Goal: Task Accomplishment & Management: Manage account settings

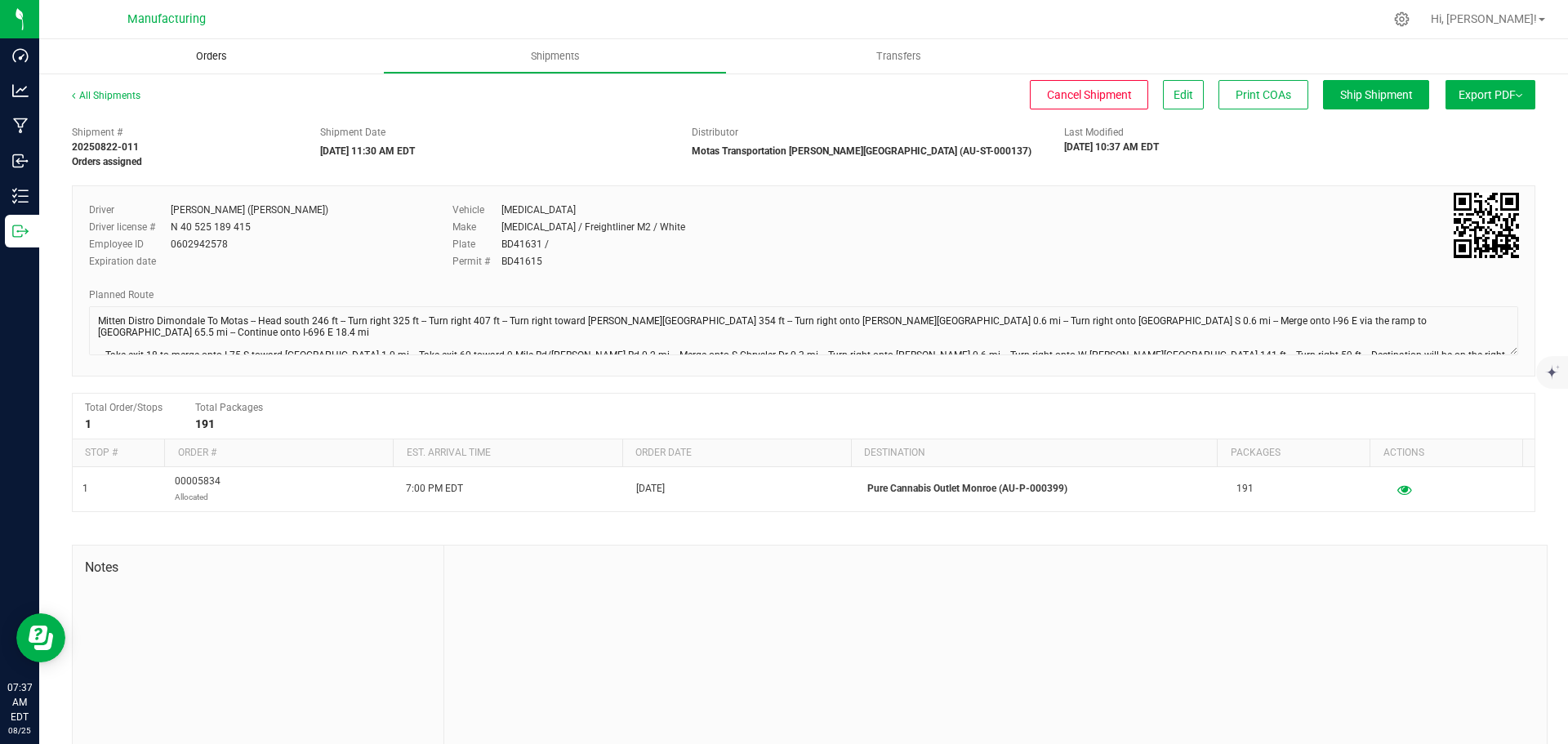
click at [216, 55] on span "Orders" at bounding box center [211, 55] width 75 height 14
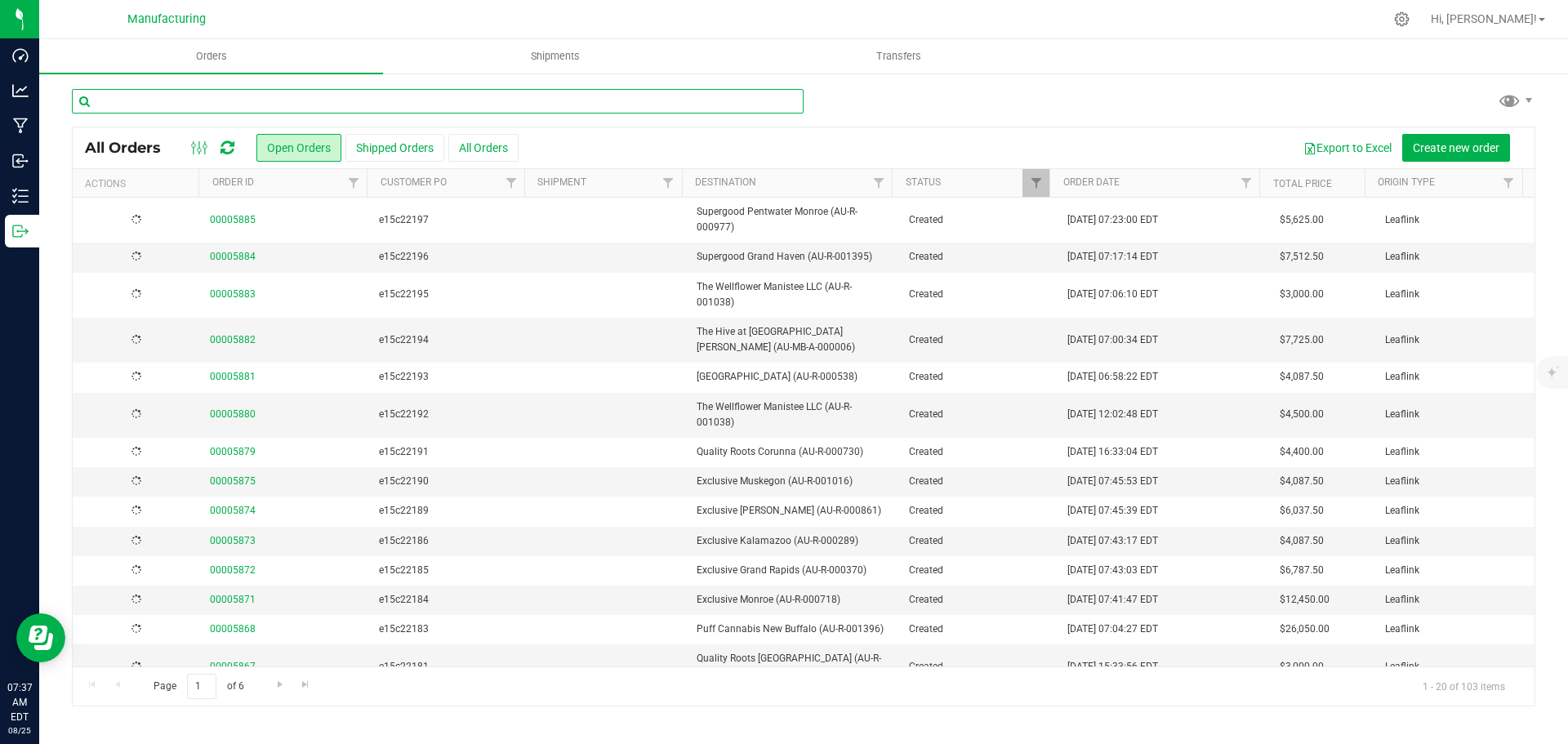
click at [205, 104] on input "text" at bounding box center [437, 101] width 732 height 25
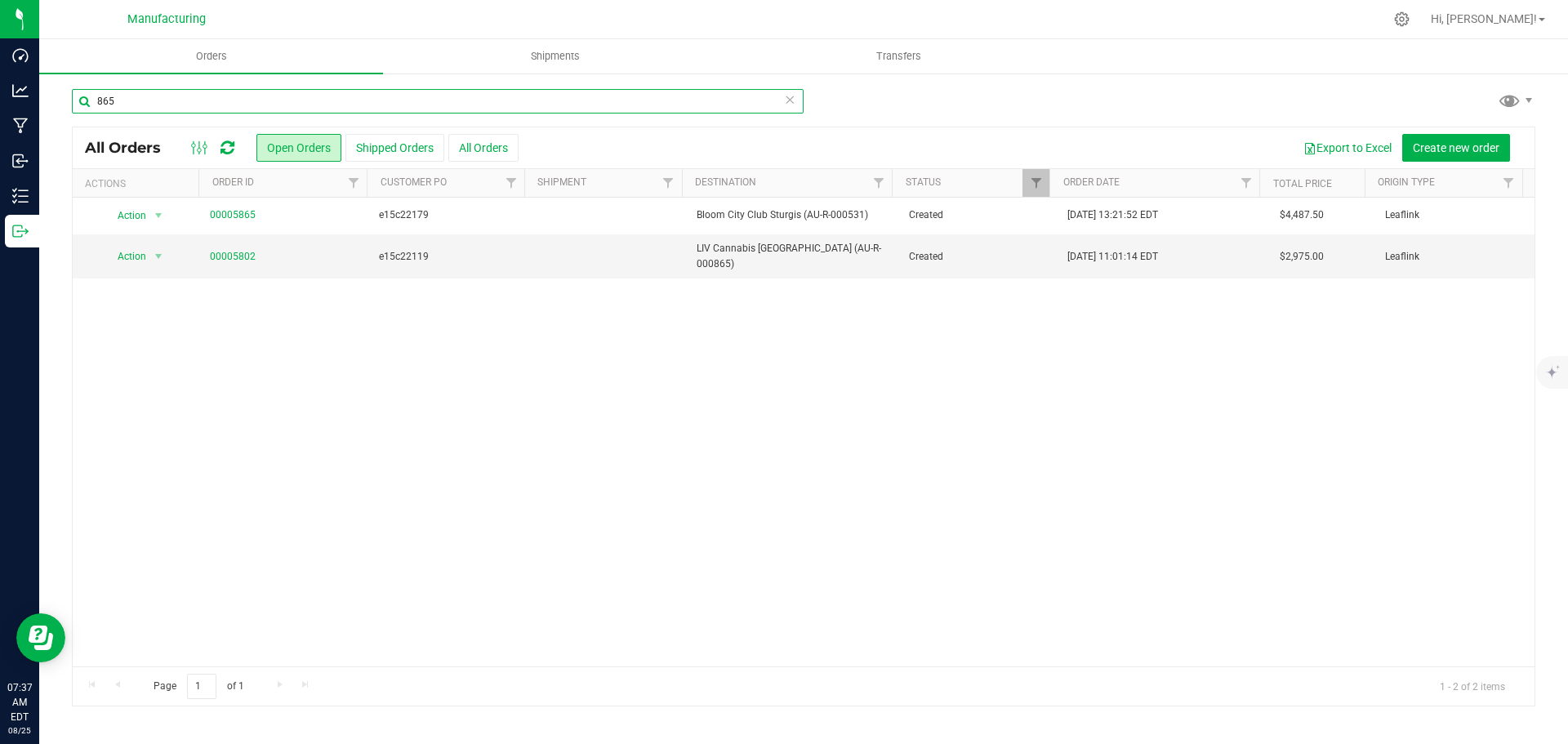
type input "865"
click at [237, 253] on link "00005802" at bounding box center [233, 257] width 46 height 15
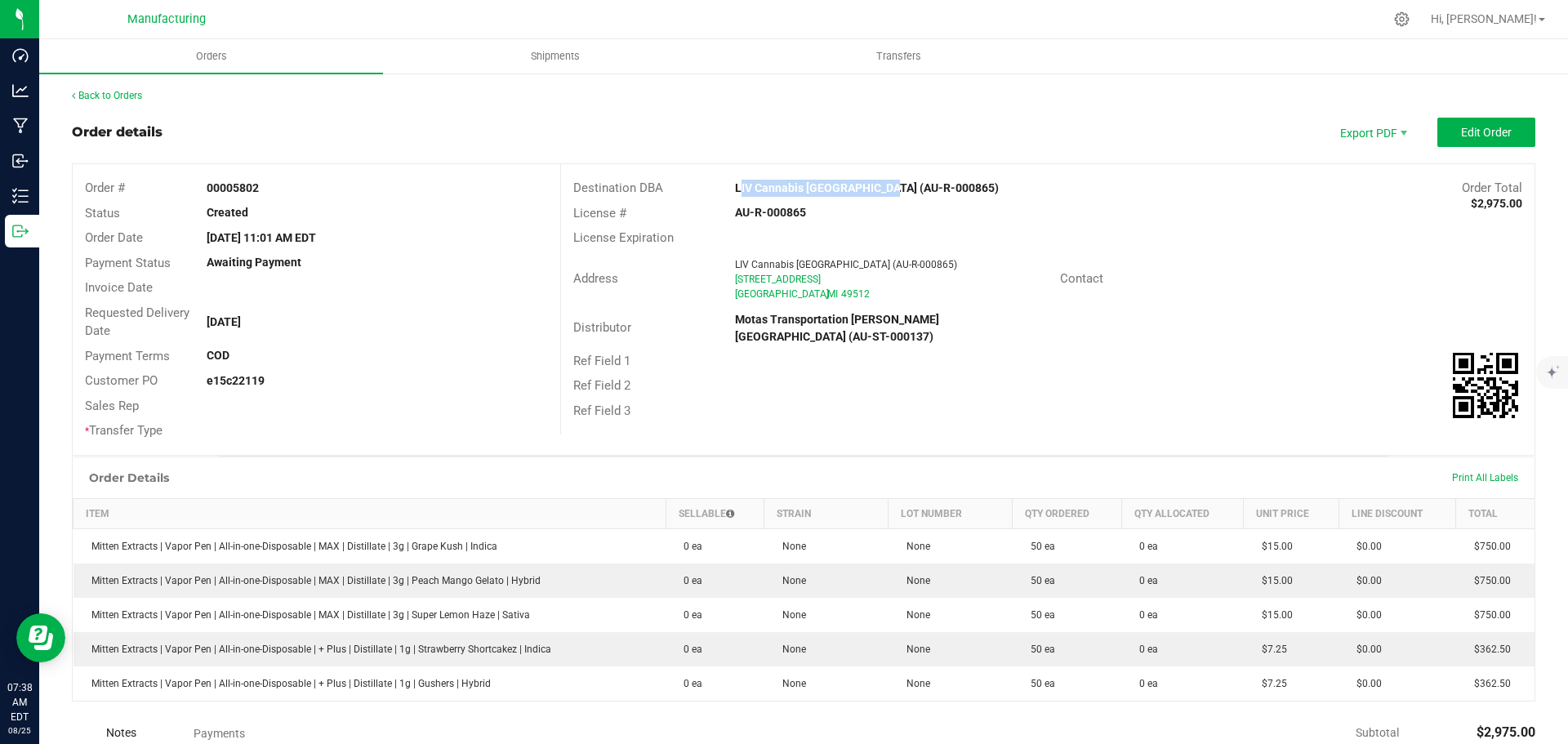
drag, startPoint x: 720, startPoint y: 187, endPoint x: 864, endPoint y: 187, distance: 144.0
click at [872, 191] on div "LIV Cannabis [GEOGRAPHIC_DATA] (AU-R-000865)" at bounding box center [925, 188] width 406 height 17
copy strong "LIV Cannabis [GEOGRAPHIC_DATA]"
click at [1104, 253] on div "Address [GEOGRAPHIC_DATA] (AU-R-000865) [STREET_ADDRESS] Contact" at bounding box center [1047, 279] width 973 height 57
click at [1478, 127] on span "Edit Order" at bounding box center [1485, 132] width 50 height 13
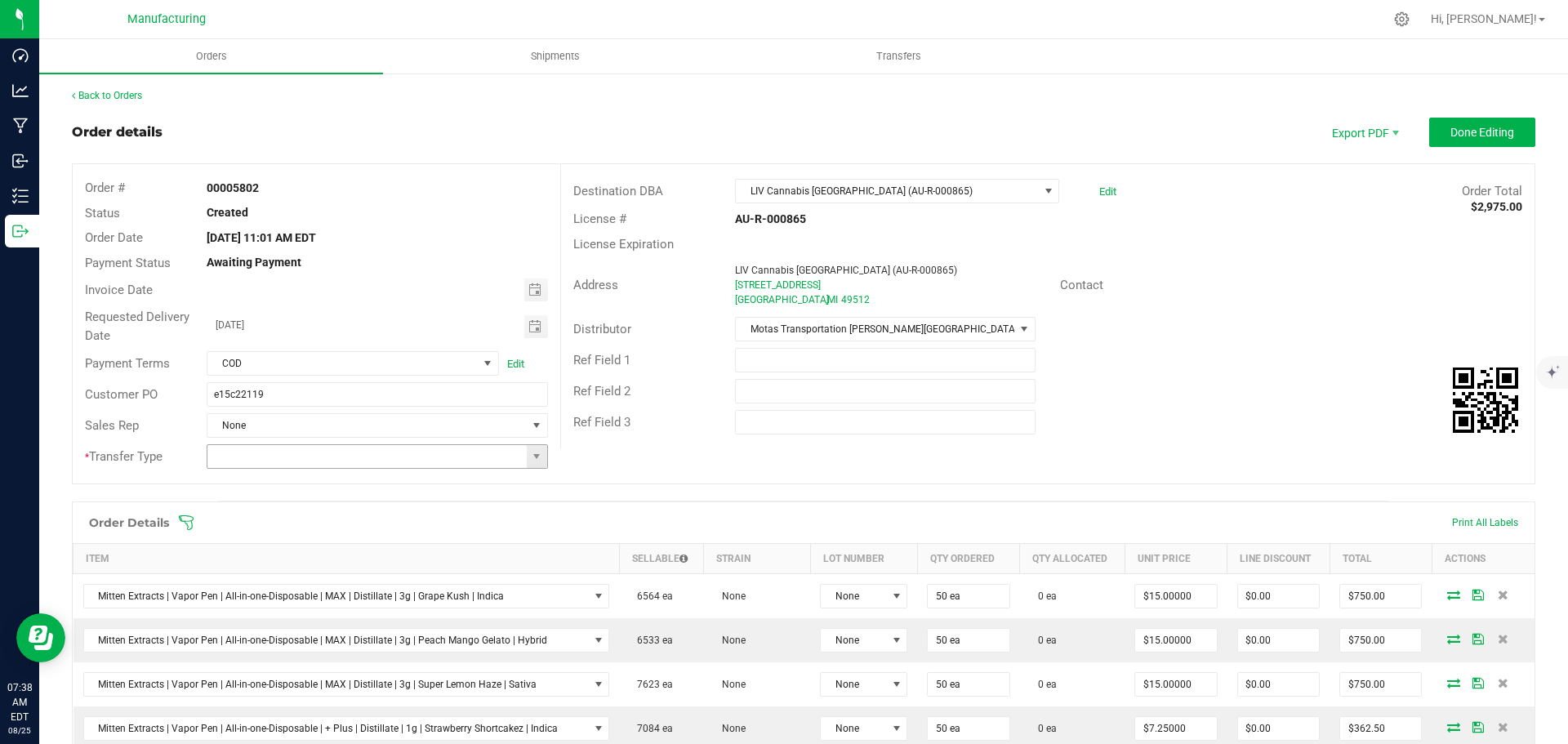
click at [534, 463] on span at bounding box center [537, 456] width 20 height 23
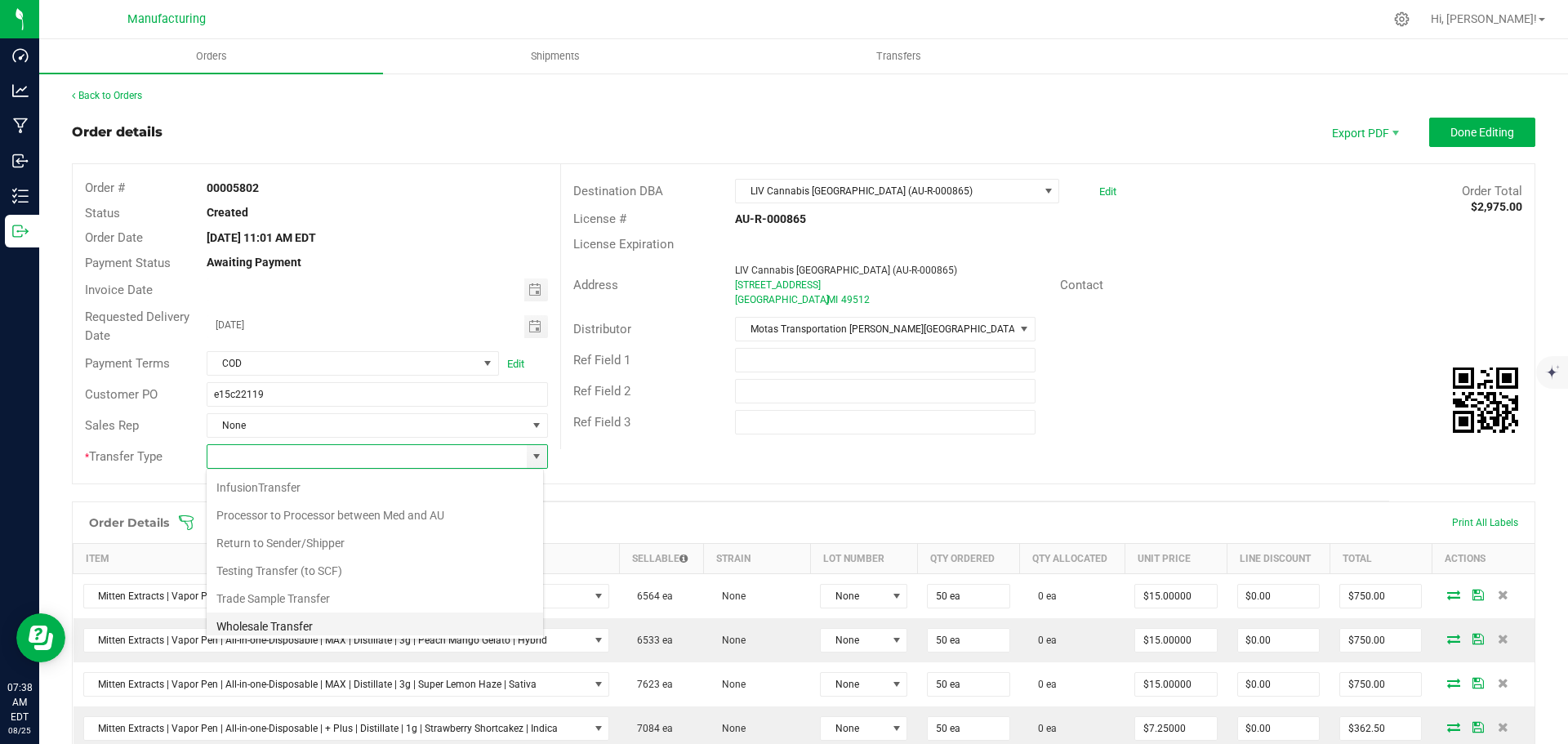
click at [257, 620] on li "Wholesale Transfer" at bounding box center [374, 626] width 337 height 28
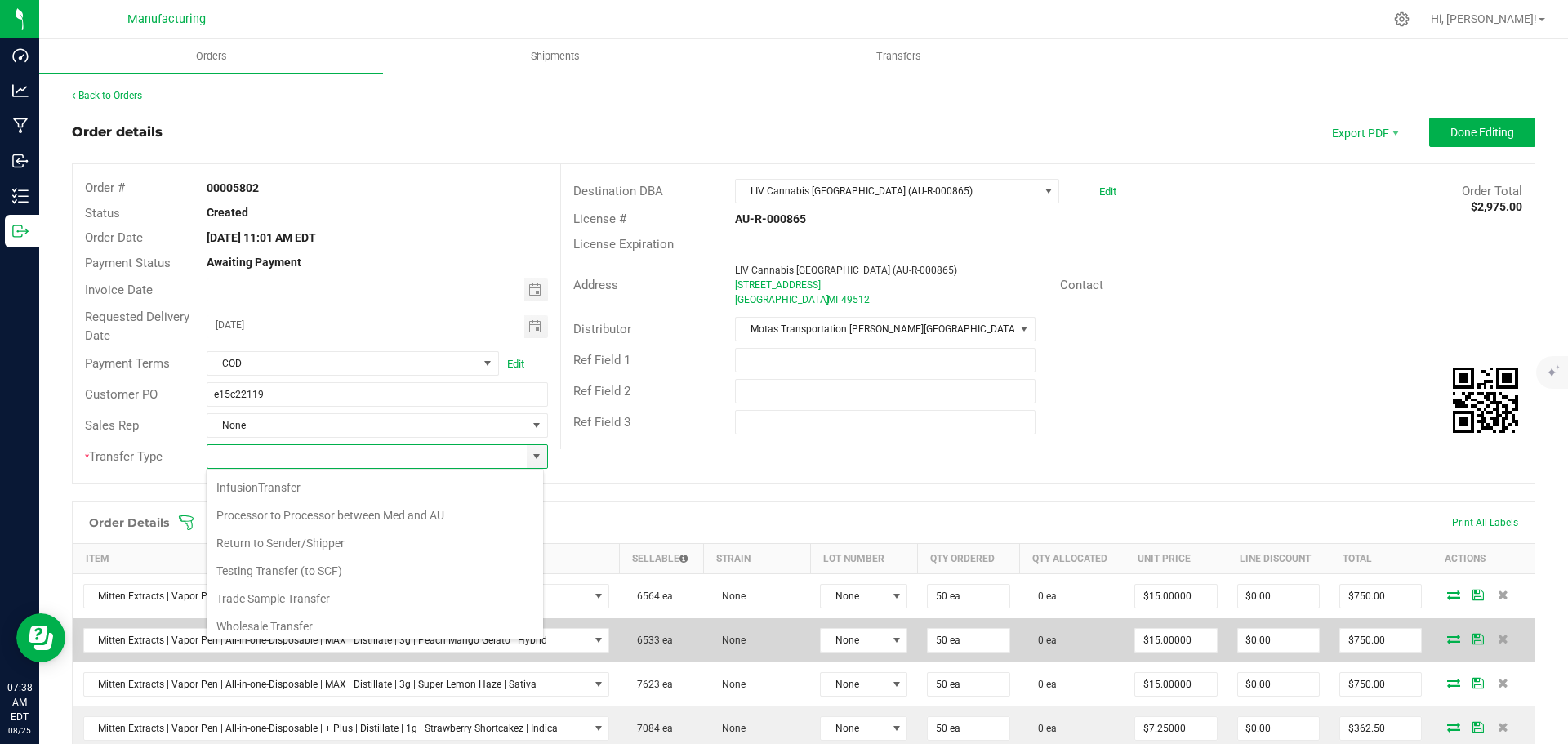
type input "Wholesale Transfer"
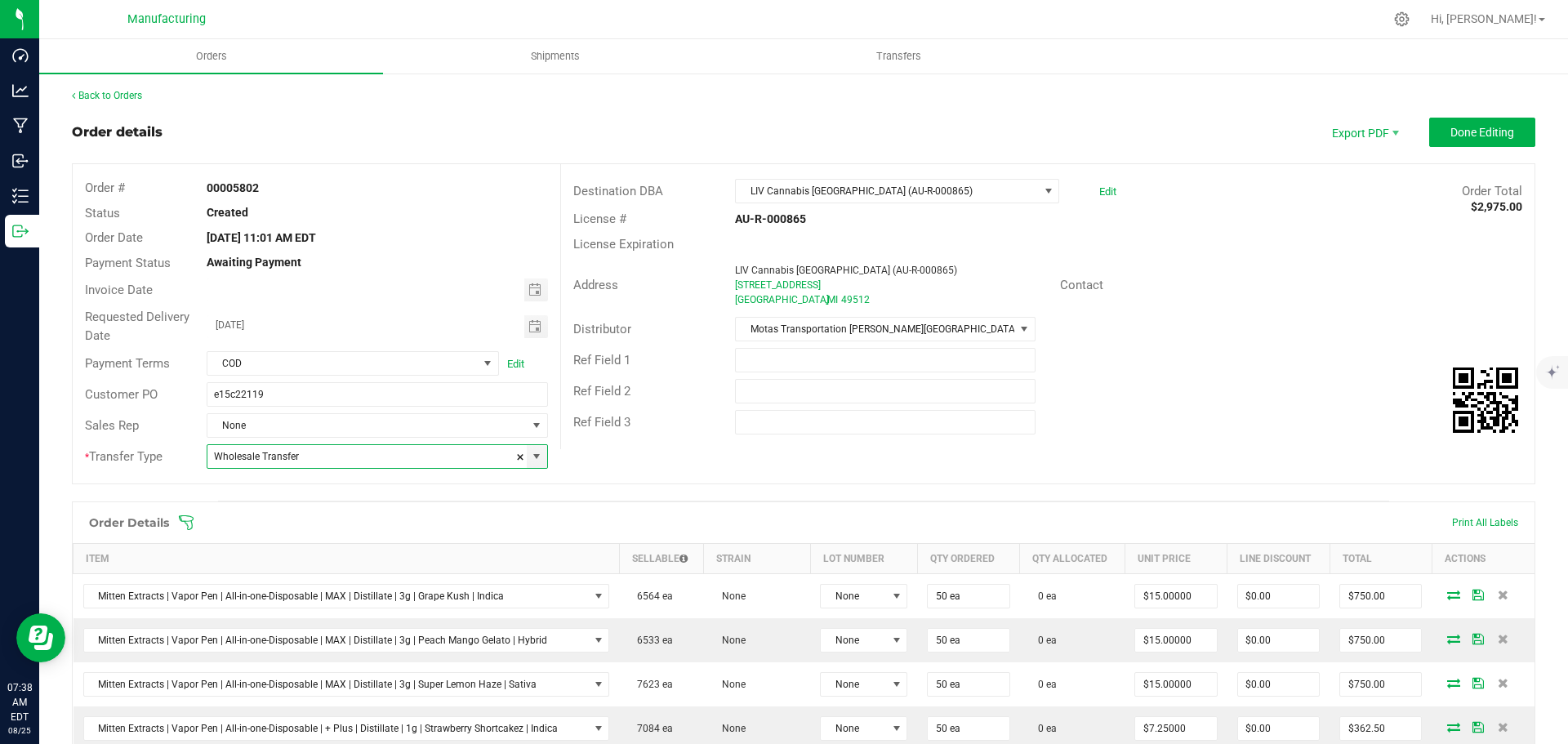
click at [188, 522] on icon at bounding box center [186, 522] width 16 height 16
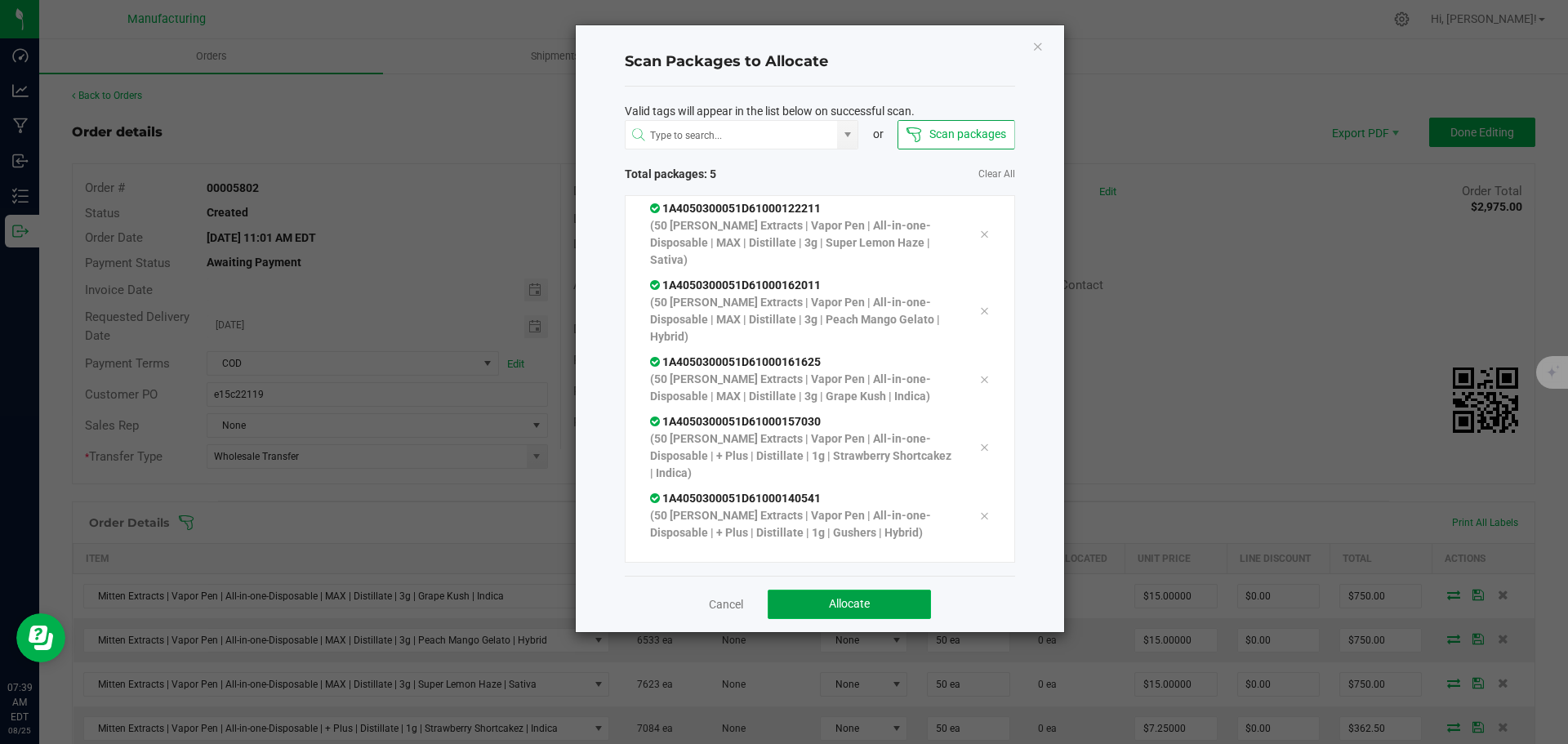
click at [850, 595] on button "Allocate" at bounding box center [850, 604] width 164 height 29
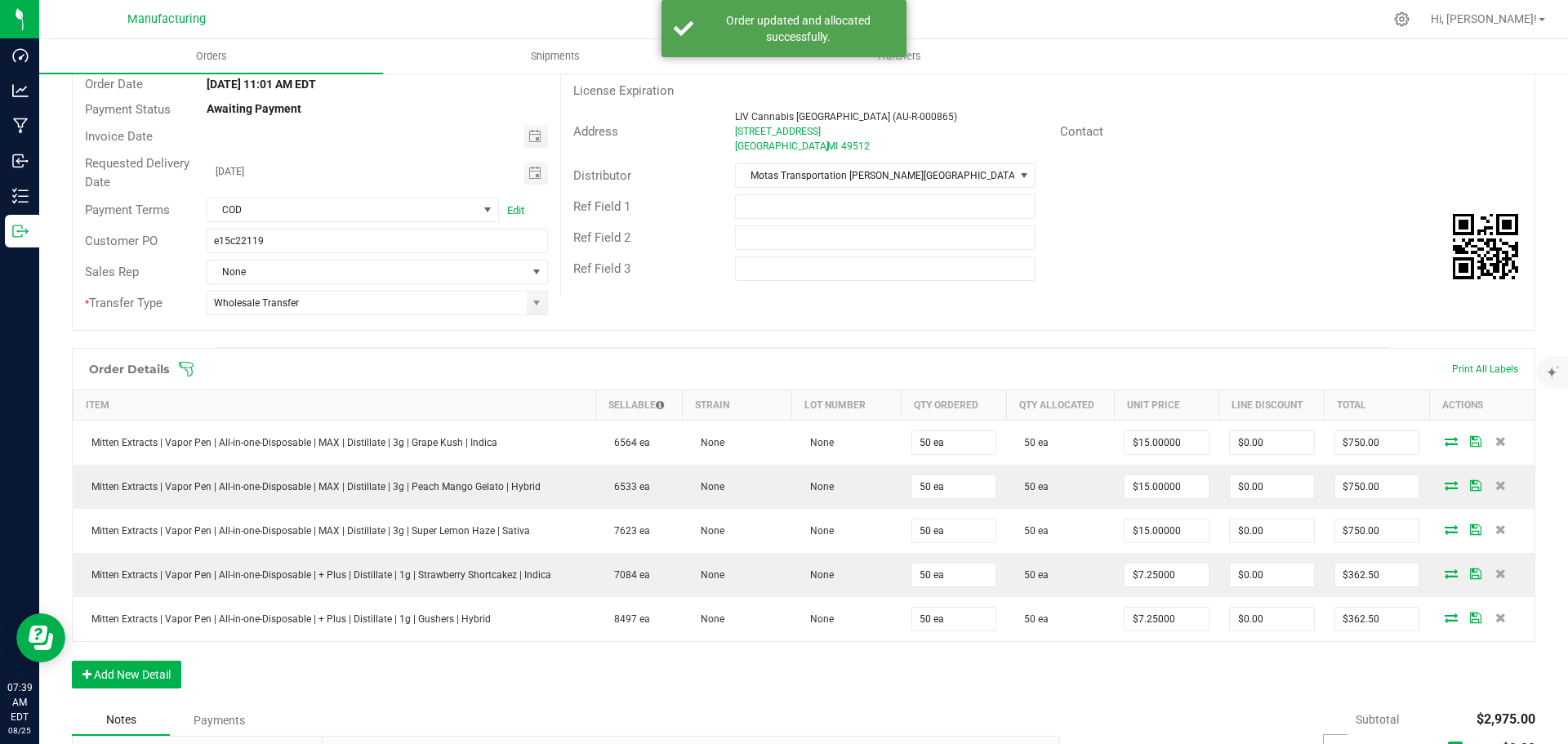
scroll to position [0, 0]
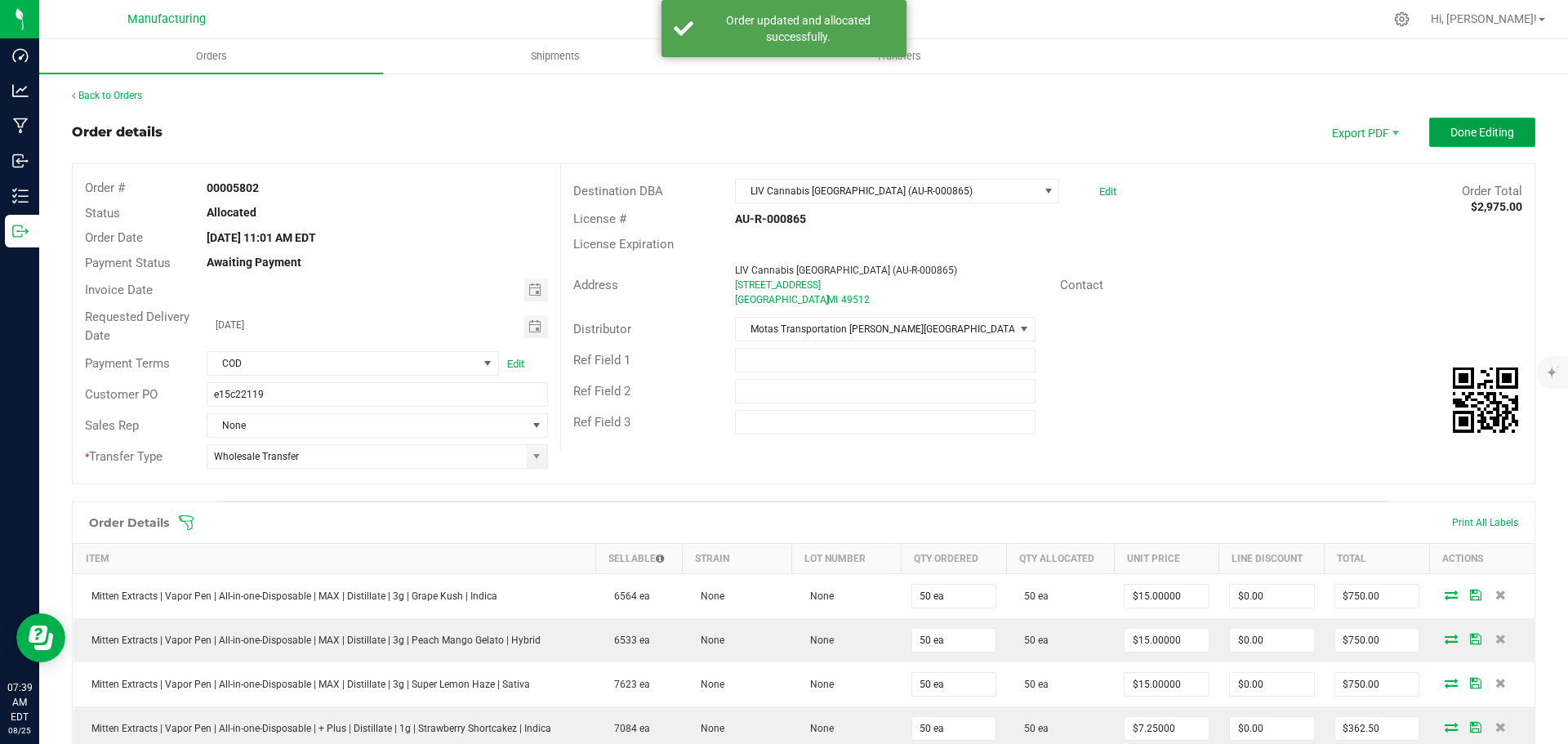
click at [1450, 126] on span "Done Editing" at bounding box center [1482, 132] width 64 height 13
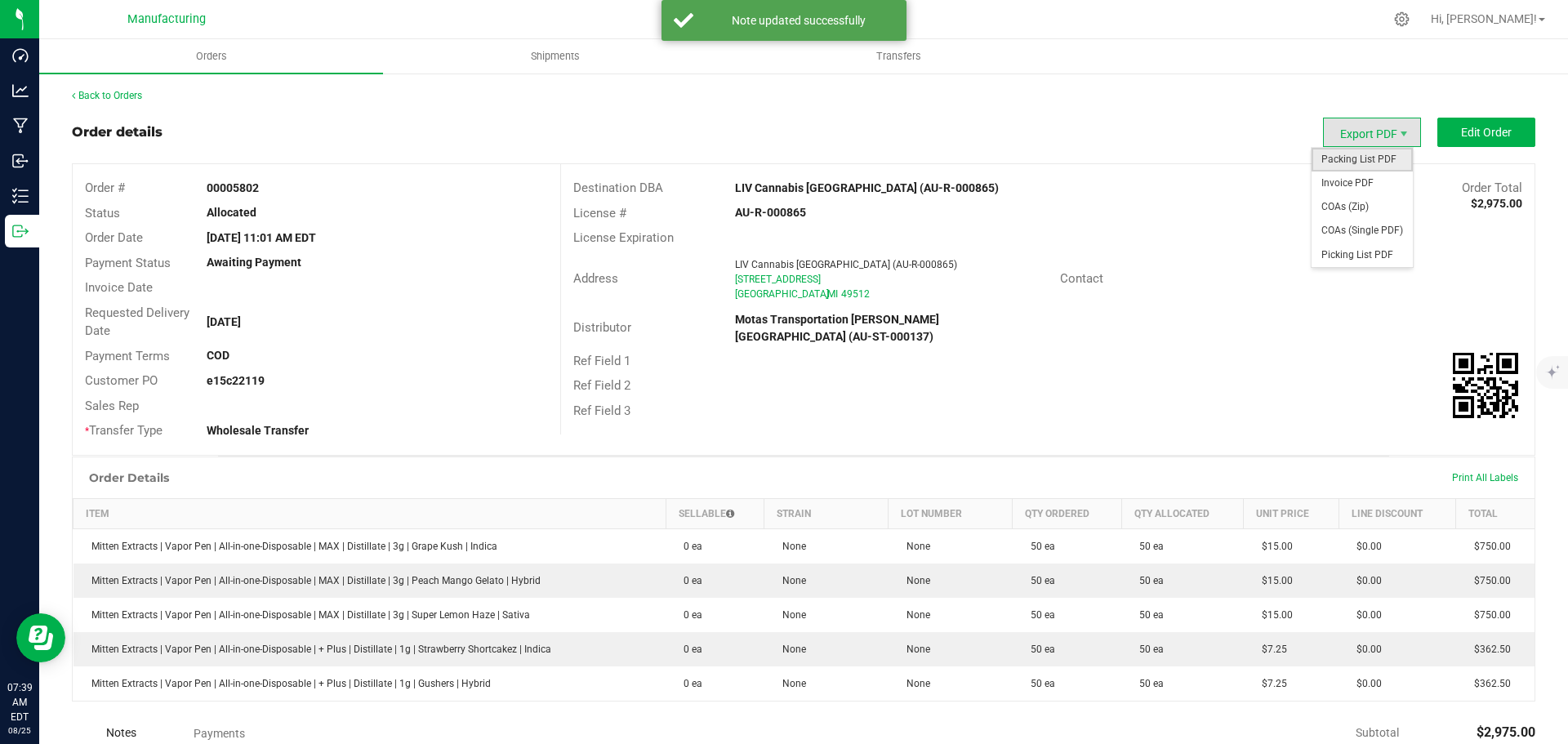
click at [1353, 164] on span "Packing List PDF" at bounding box center [1362, 159] width 101 height 24
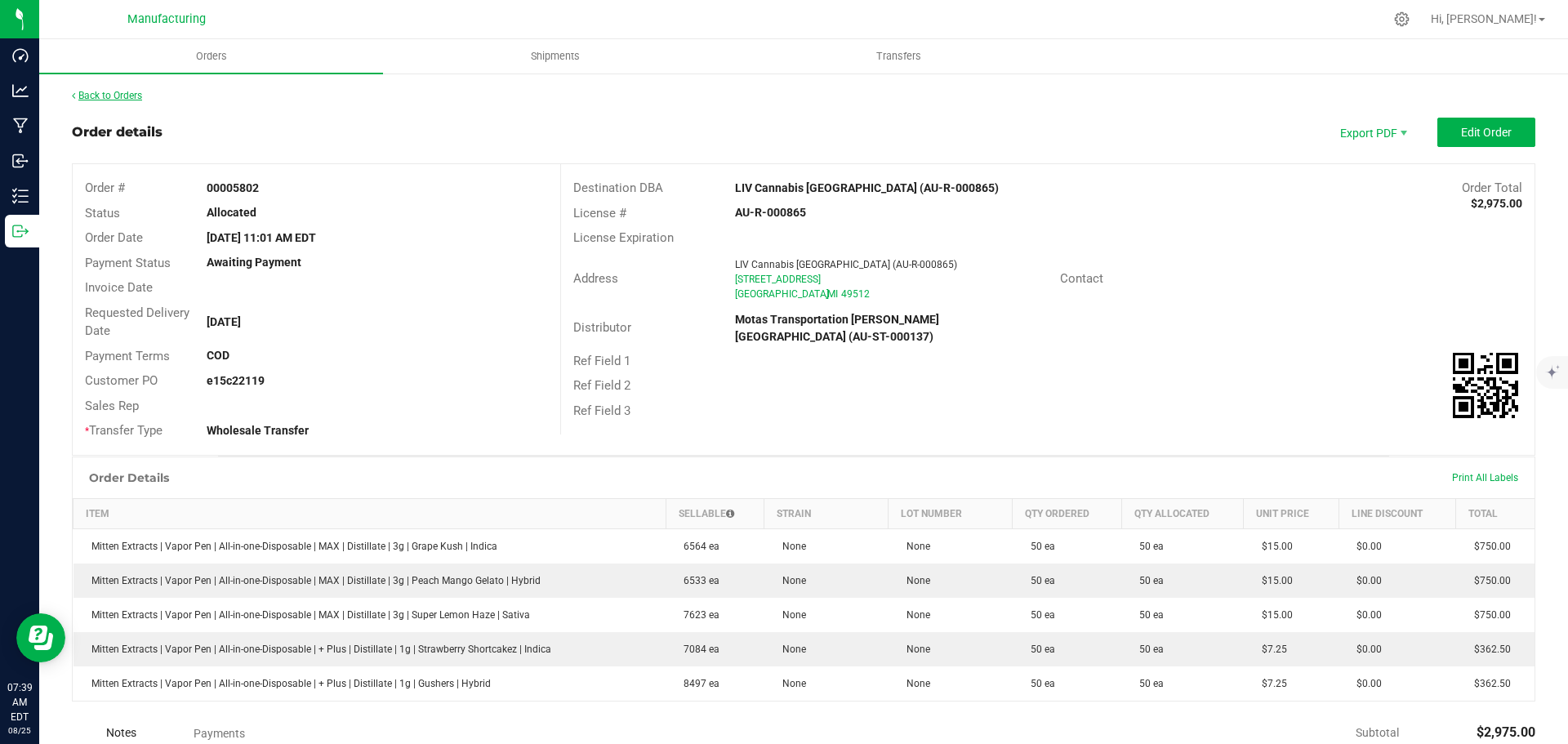
click at [135, 90] on link "Back to Orders" at bounding box center [107, 95] width 70 height 11
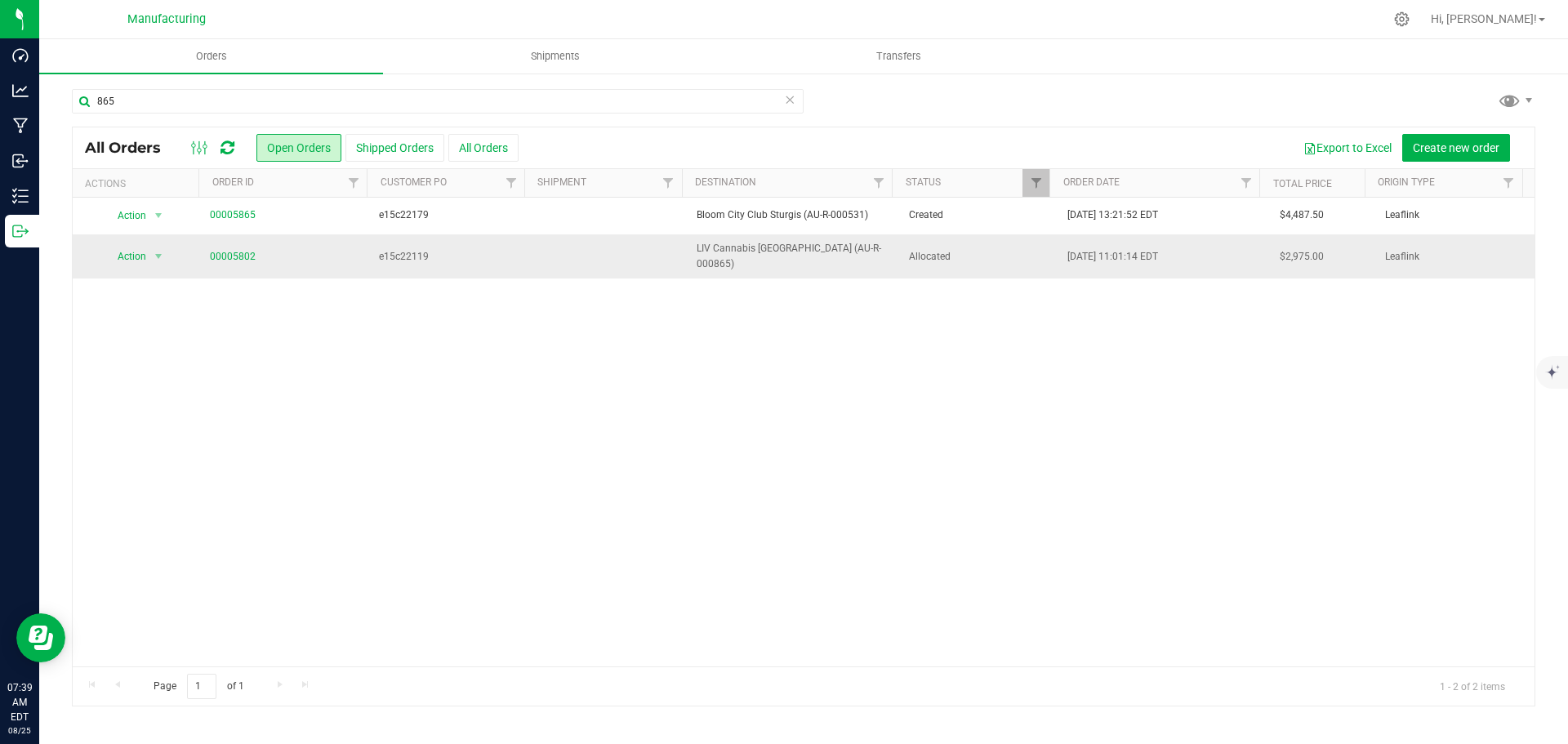
click at [1012, 251] on span "Allocated" at bounding box center [979, 257] width 140 height 15
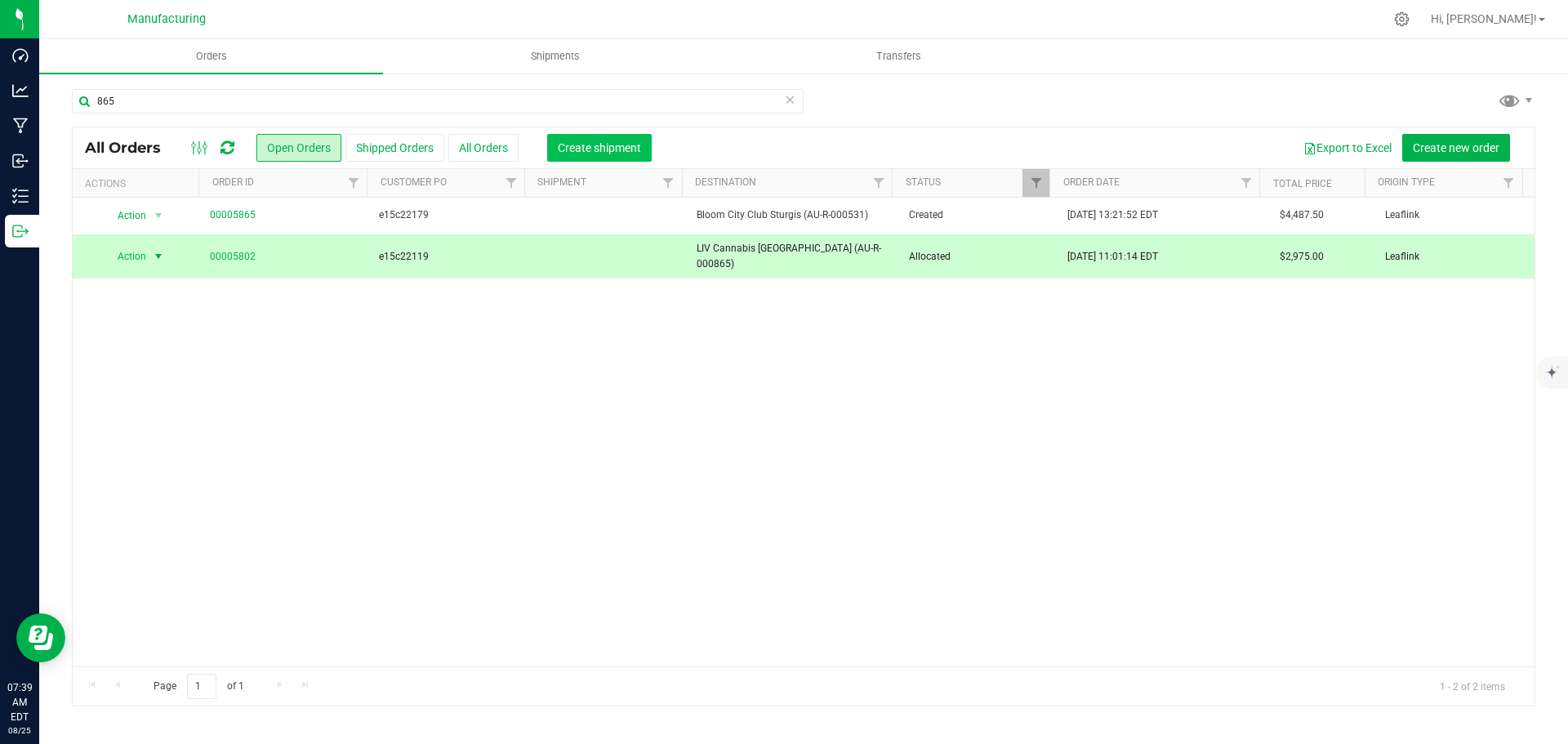
click at [598, 149] on span "Create shipment" at bounding box center [600, 147] width 84 height 13
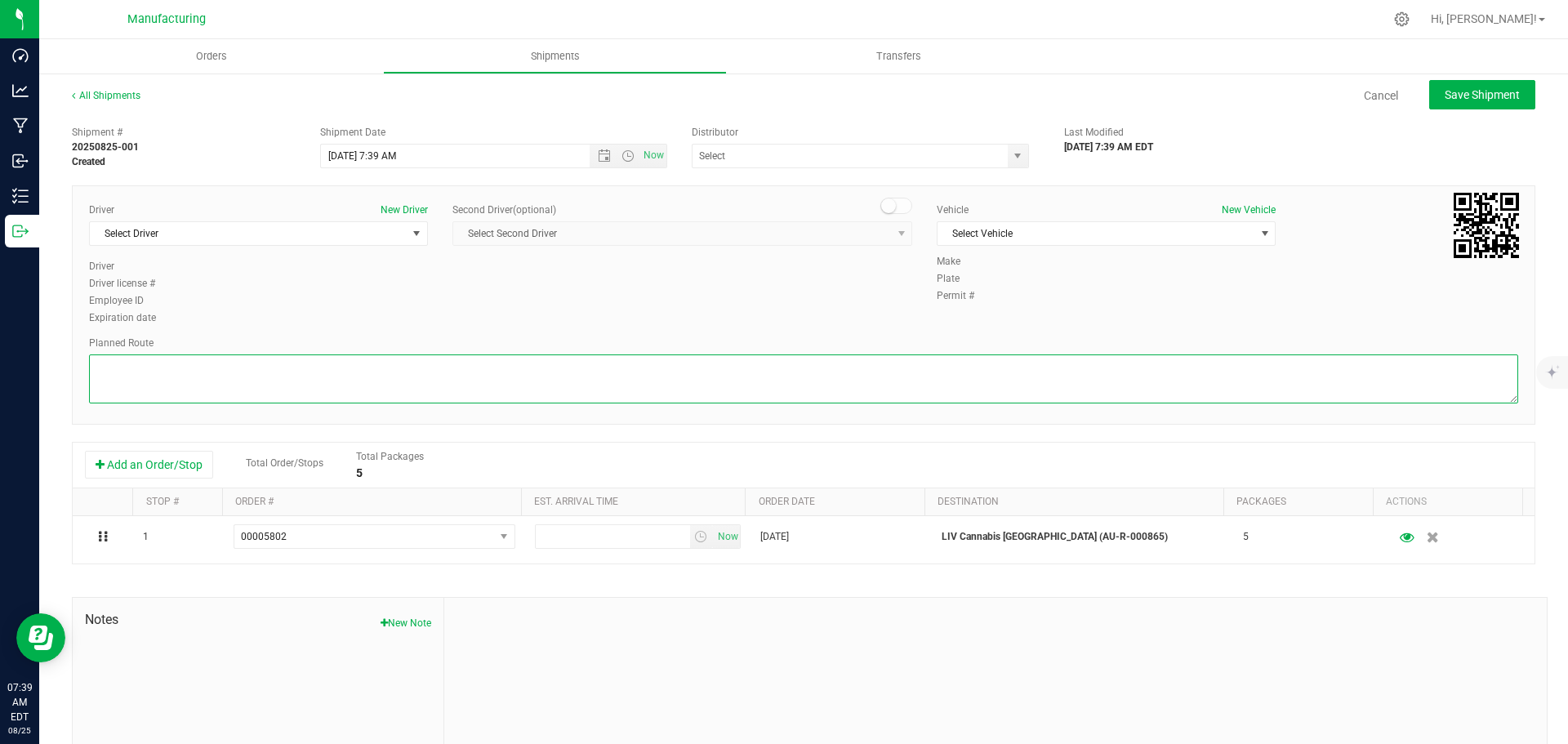
click at [1004, 376] on textarea at bounding box center [803, 378] width 1429 height 49
paste textarea "Route Detail: Mitten Distro Dimondale To Motas -- Head south 246 ft -- Turn rig…"
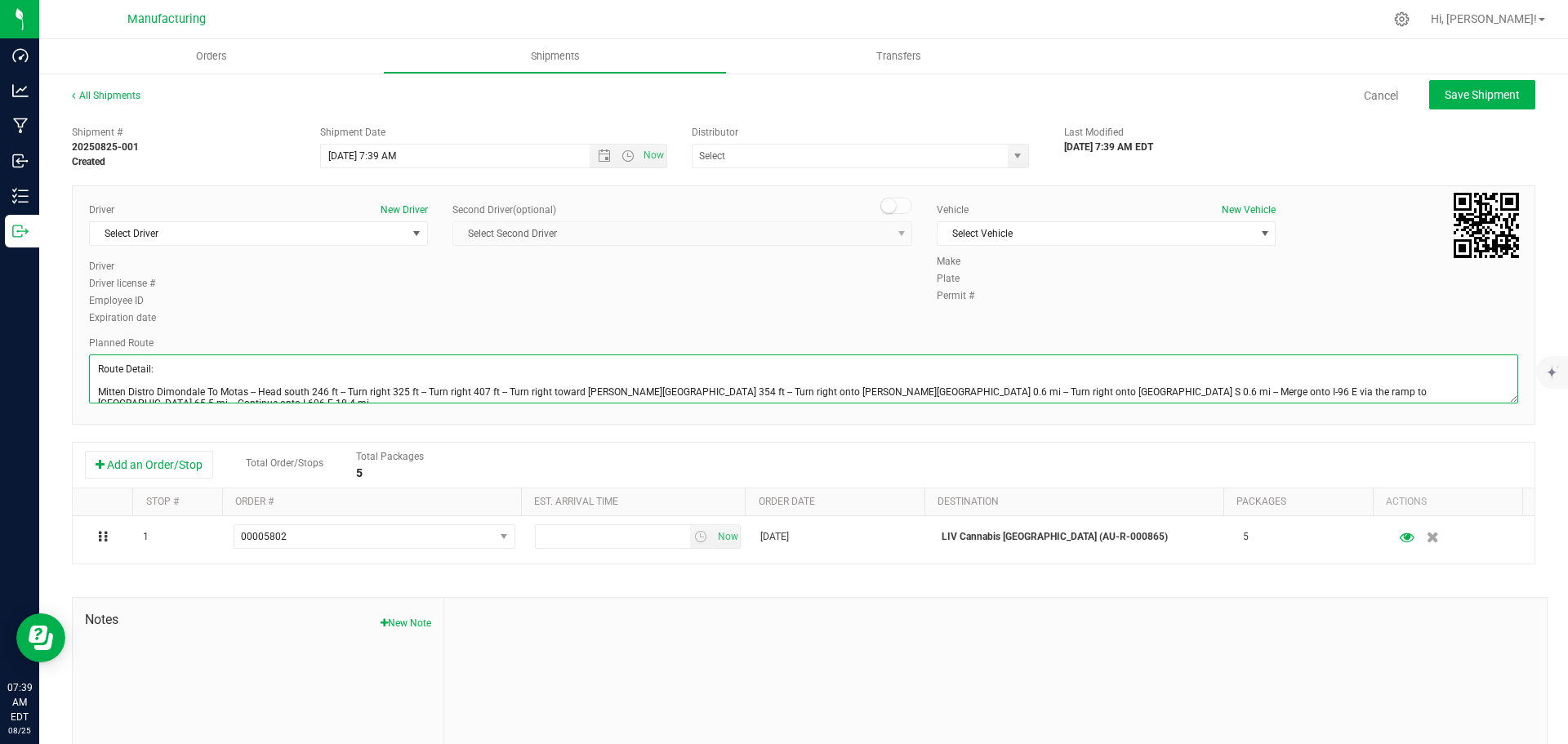
scroll to position [41, 0]
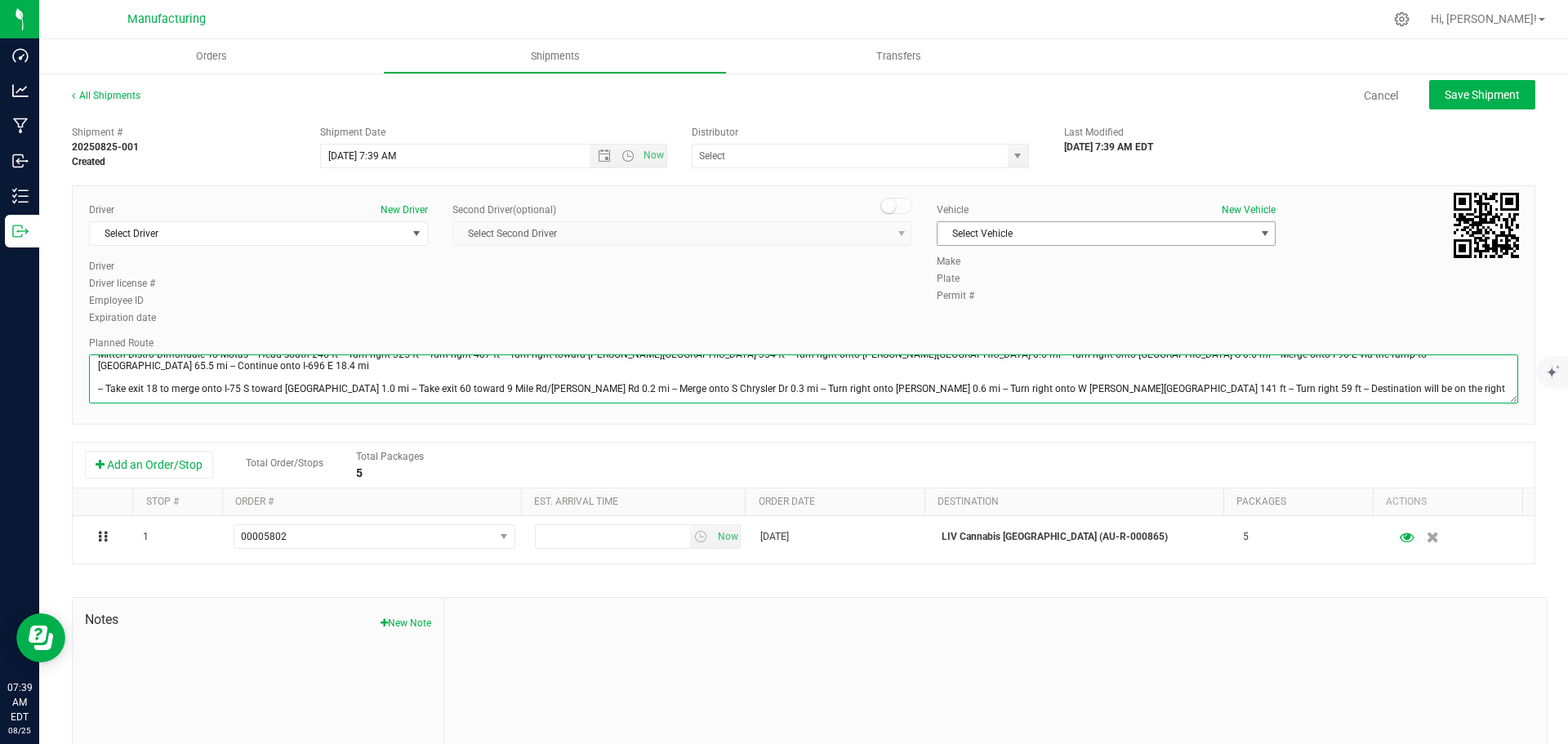
type textarea "Route Detail: Mitten Distro Dimondale To Motas -- Head south 246 ft -- Turn rig…"
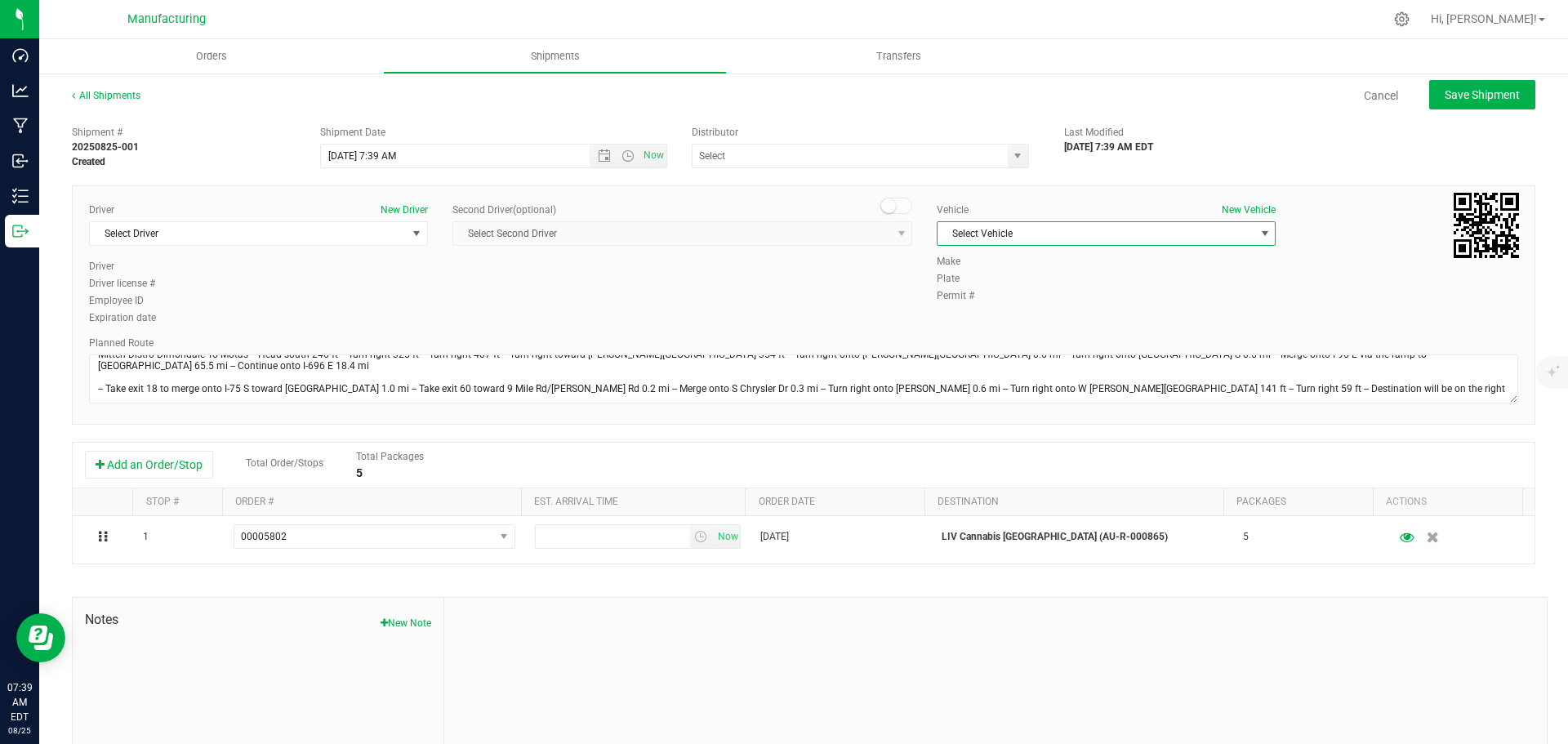
click at [1259, 233] on span "select" at bounding box center [1265, 233] width 13 height 13
click at [958, 308] on li "[MEDICAL_DATA]" at bounding box center [1098, 310] width 334 height 25
click at [1017, 153] on span "select" at bounding box center [1018, 156] width 20 height 23
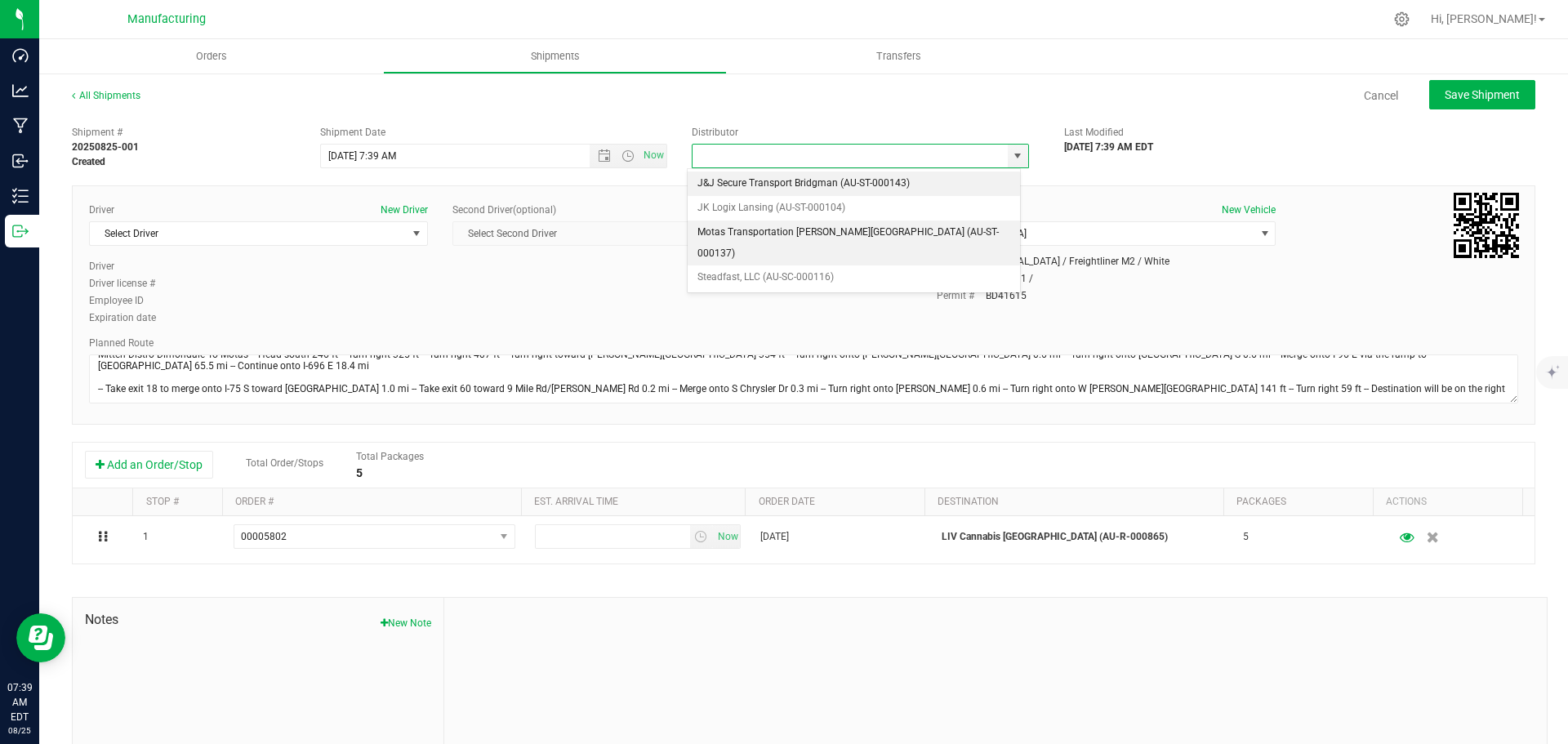
click at [784, 231] on li "Motas Transportation [PERSON_NAME][GEOGRAPHIC_DATA] (AU-ST-000137)" at bounding box center [854, 243] width 332 height 45
type input "Motas Transportation [PERSON_NAME][GEOGRAPHIC_DATA] (AU-ST-000137)"
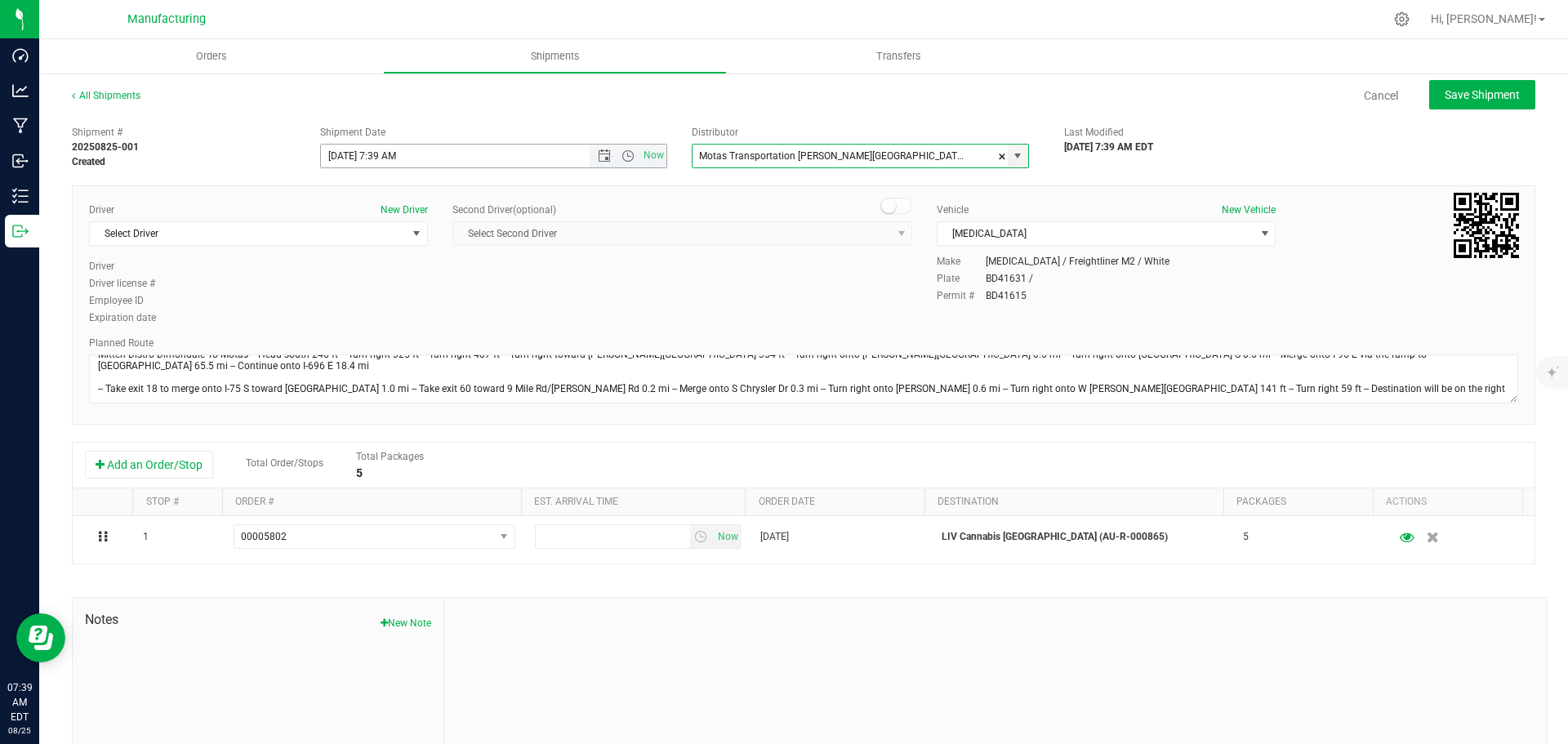
click at [622, 156] on span "Open the time view" at bounding box center [627, 155] width 13 height 13
click at [354, 331] on li "11:30 AM" at bounding box center [489, 338] width 342 height 21
drag, startPoint x: 413, startPoint y: 239, endPoint x: 366, endPoint y: 249, distance: 48.1
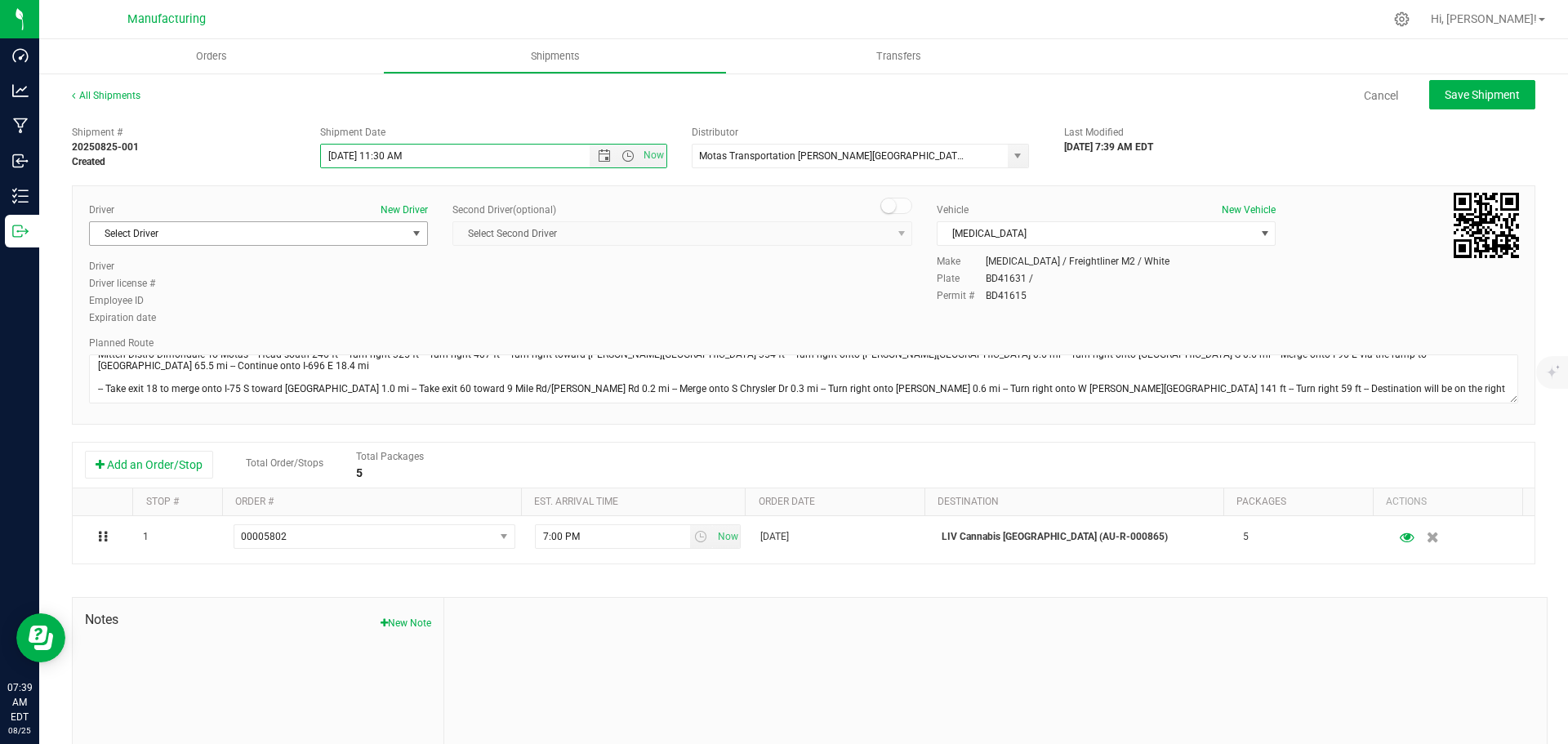
click at [413, 239] on span "select" at bounding box center [416, 233] width 13 height 13
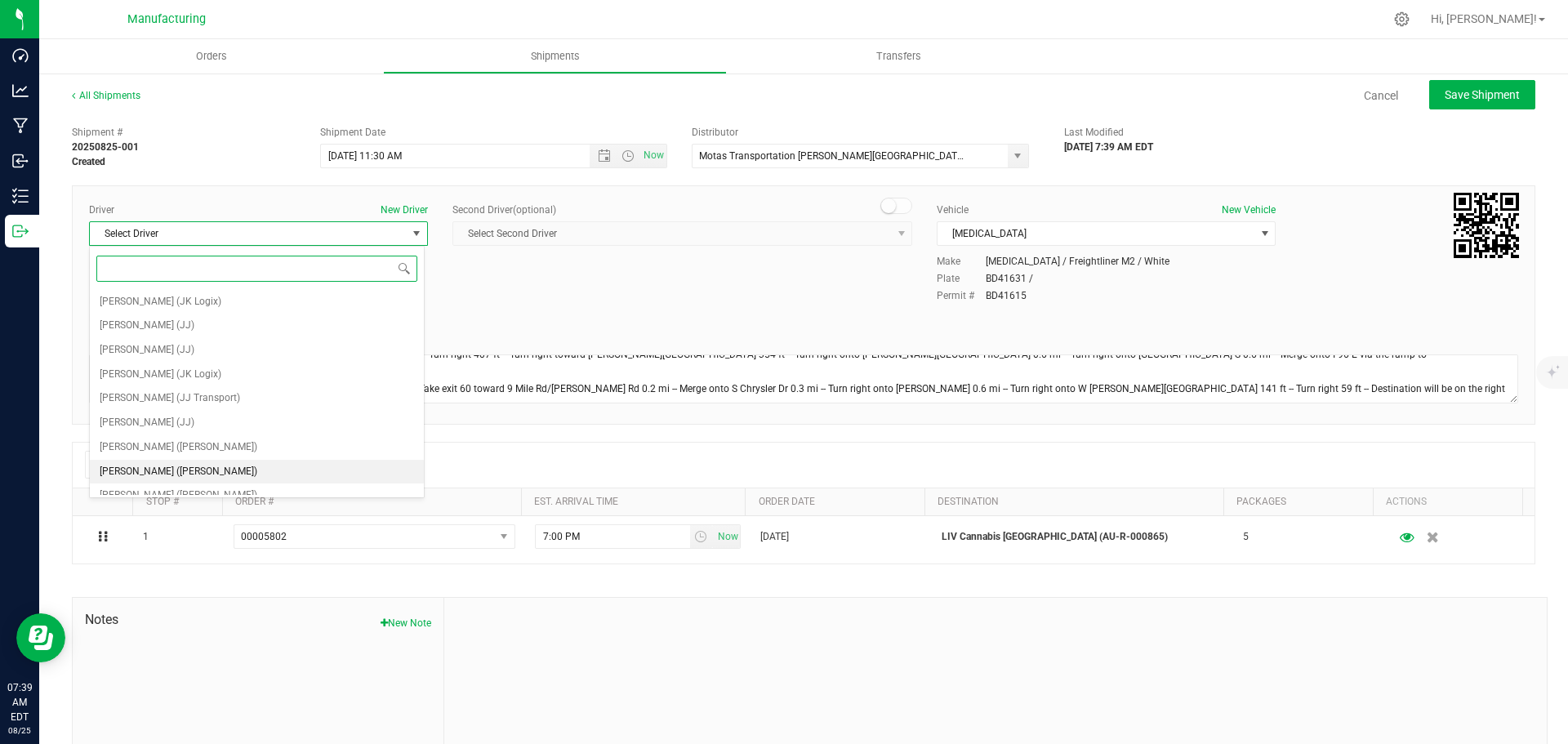
click at [185, 477] on span "[PERSON_NAME] ([PERSON_NAME])" at bounding box center [178, 471] width 158 height 21
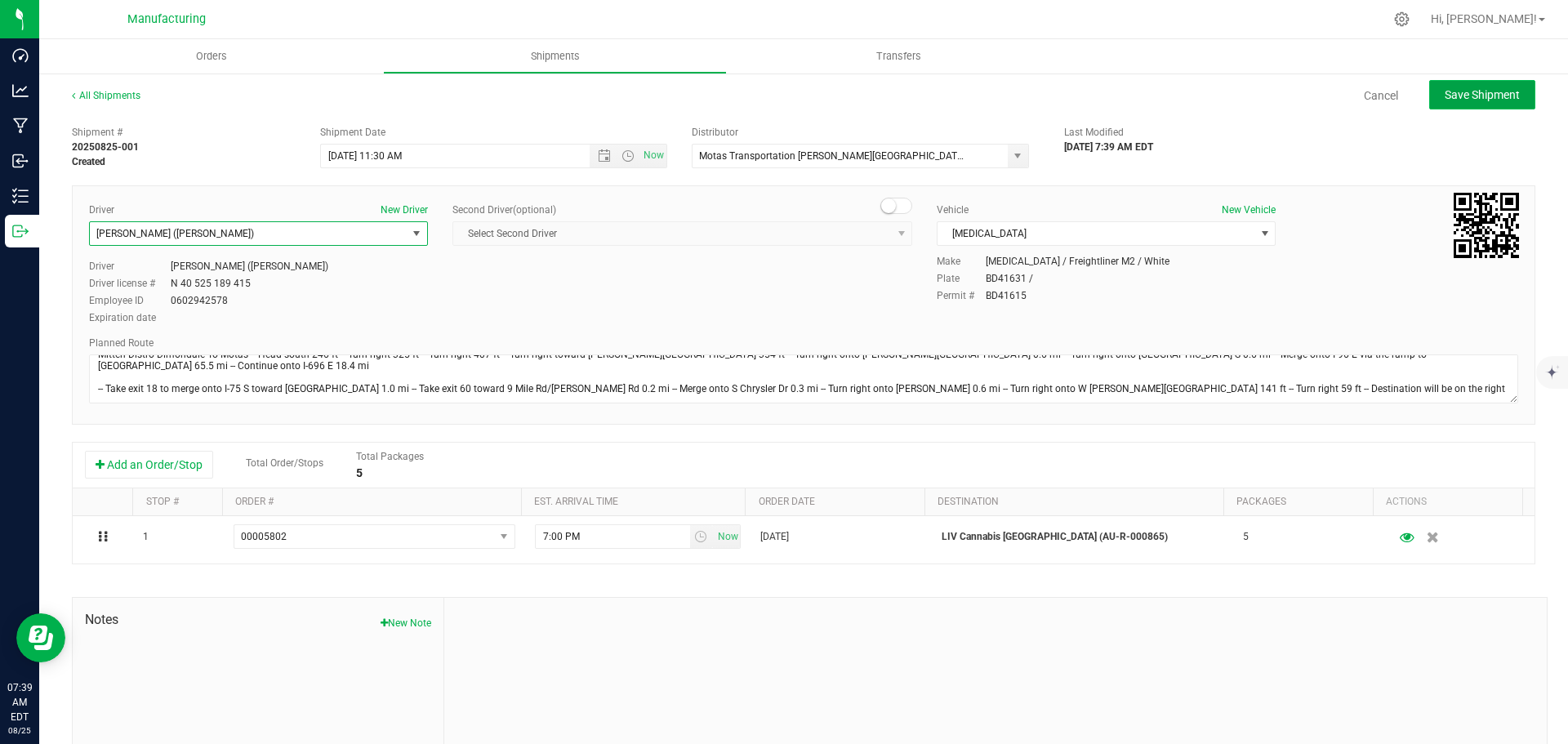
click at [1456, 95] on span "Save Shipment" at bounding box center [1482, 94] width 75 height 13
type input "[DATE] 3:30 PM"
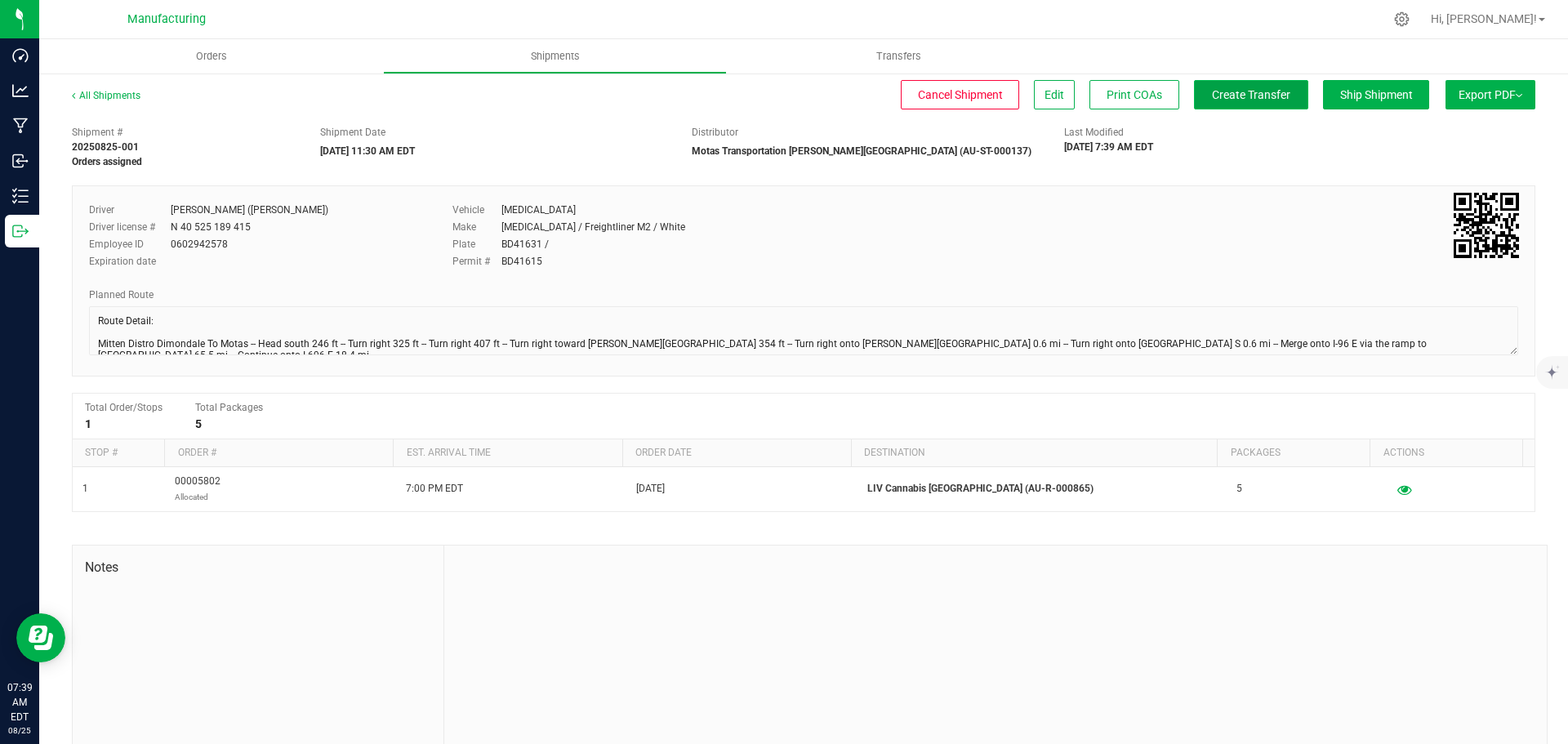
click at [1238, 94] on span "Create Transfer" at bounding box center [1251, 94] width 78 height 13
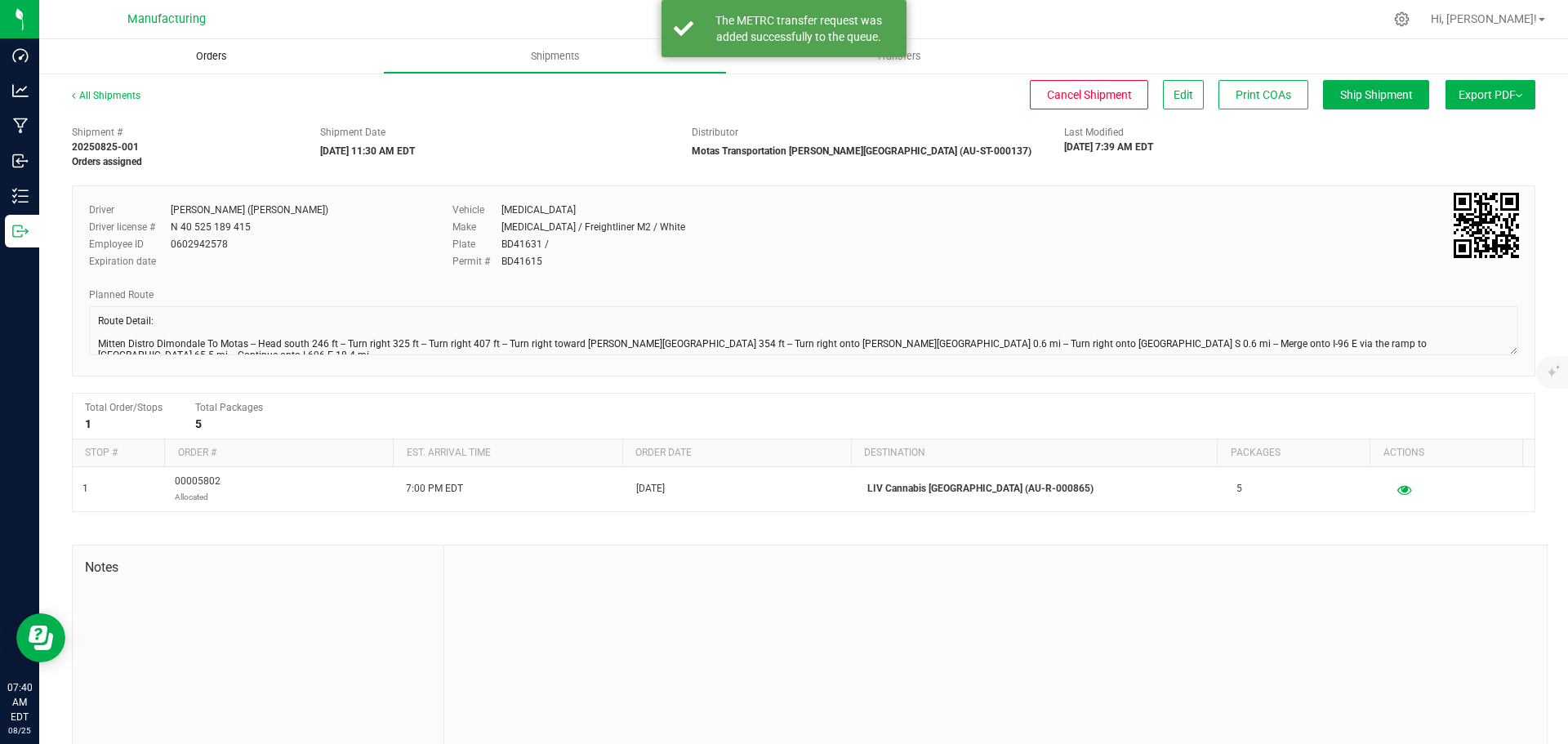
click at [211, 45] on uib-tab-heading "Orders" at bounding box center [210, 56] width 343 height 34
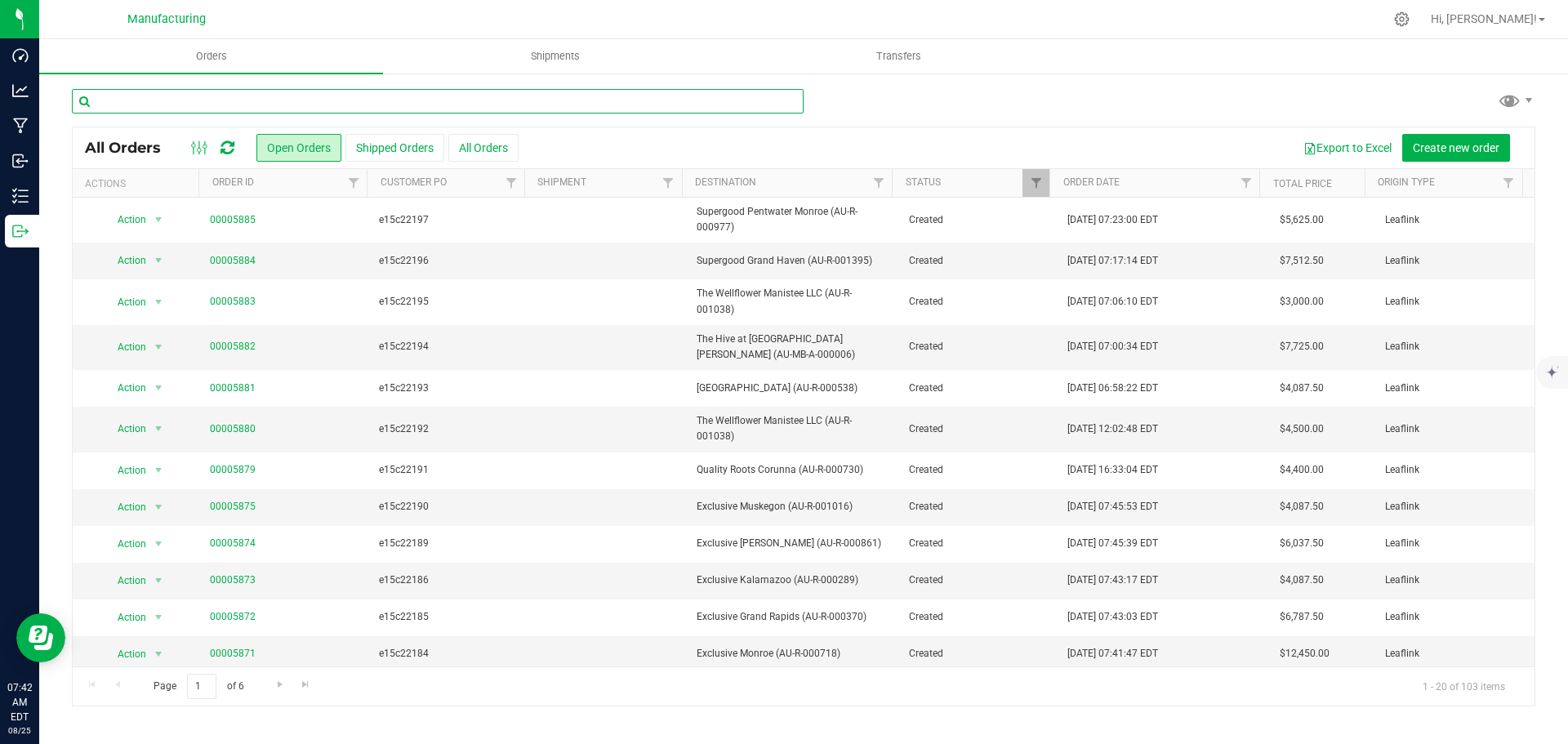
click at [360, 99] on input "text" at bounding box center [437, 101] width 732 height 25
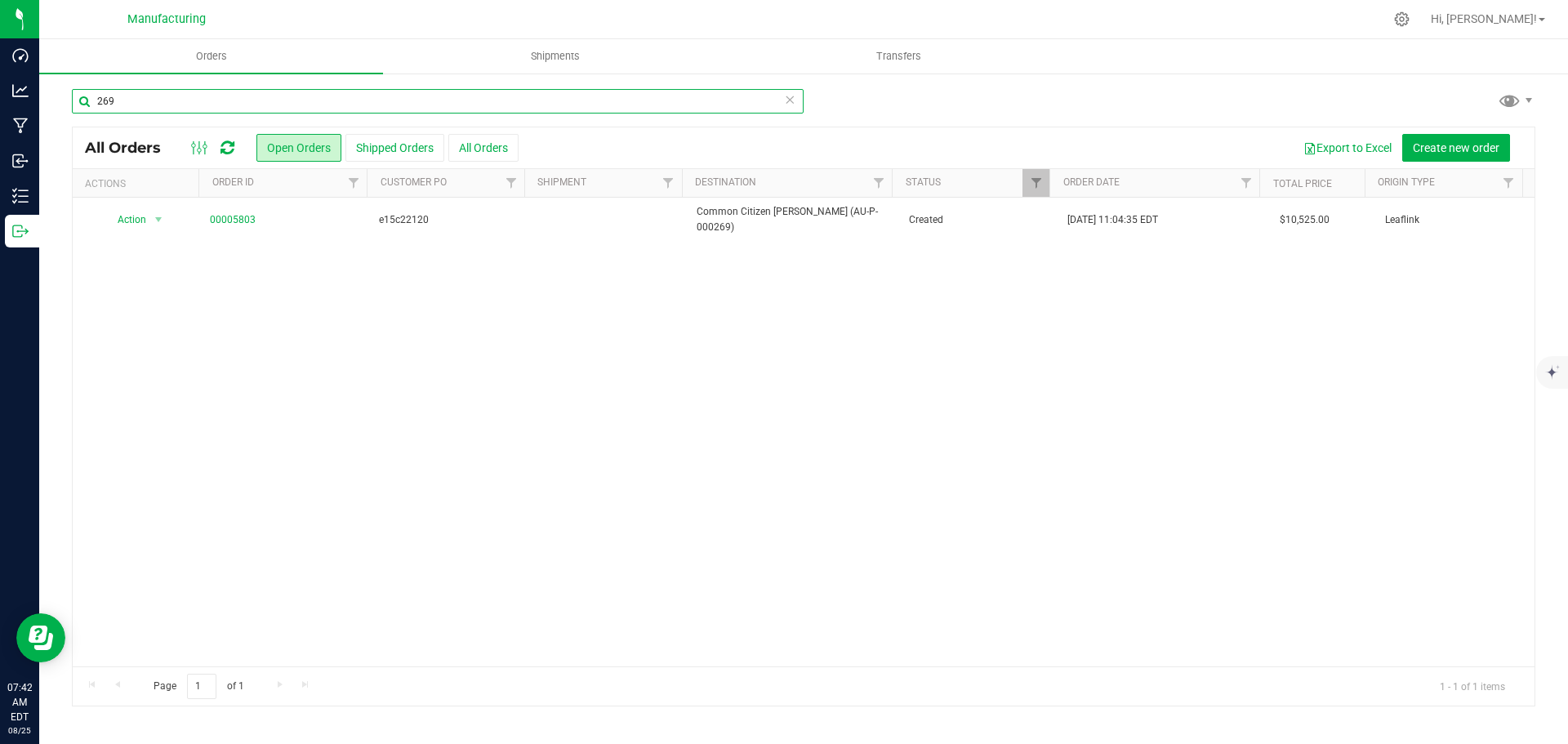
type input "269"
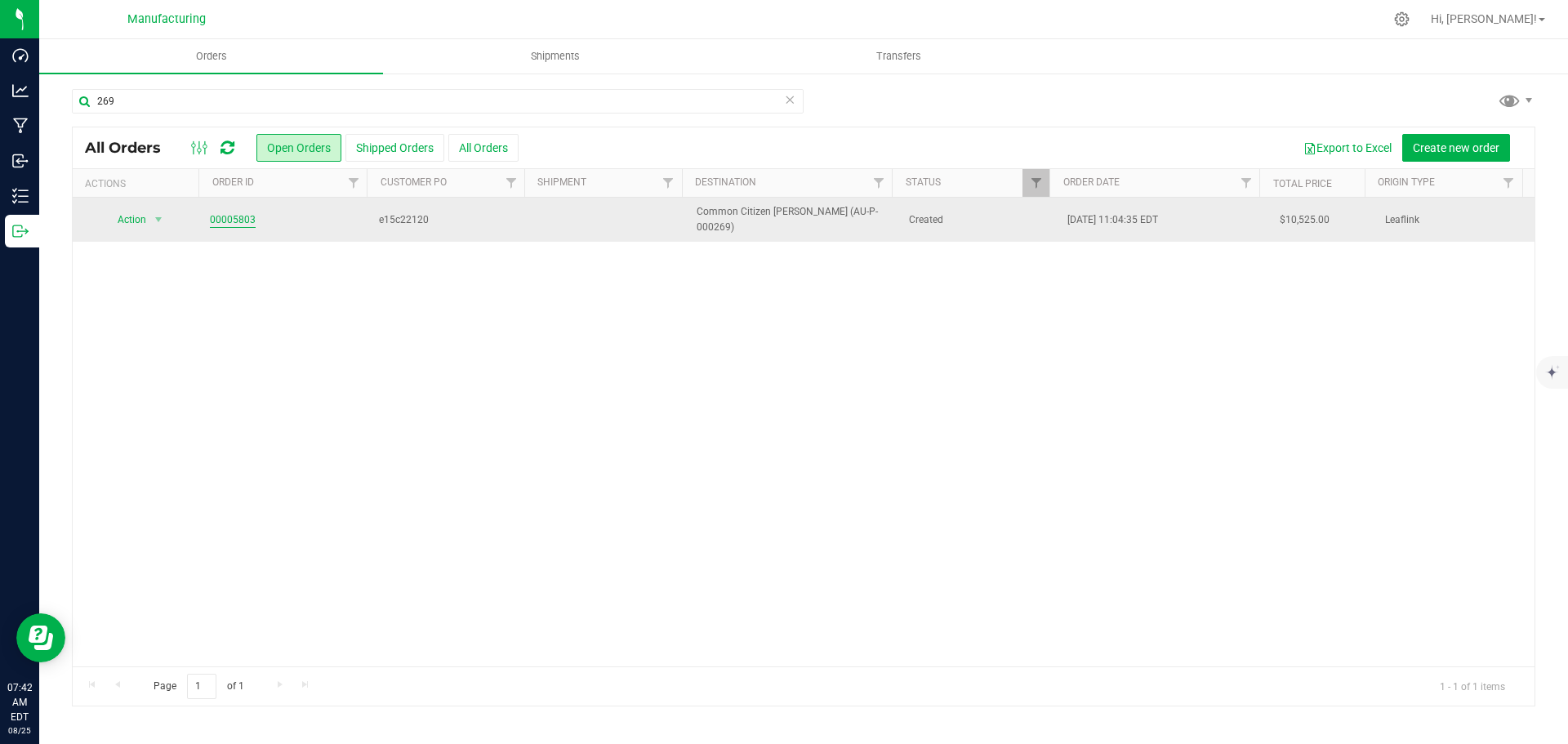
click at [234, 212] on link "00005803" at bounding box center [233, 220] width 46 height 15
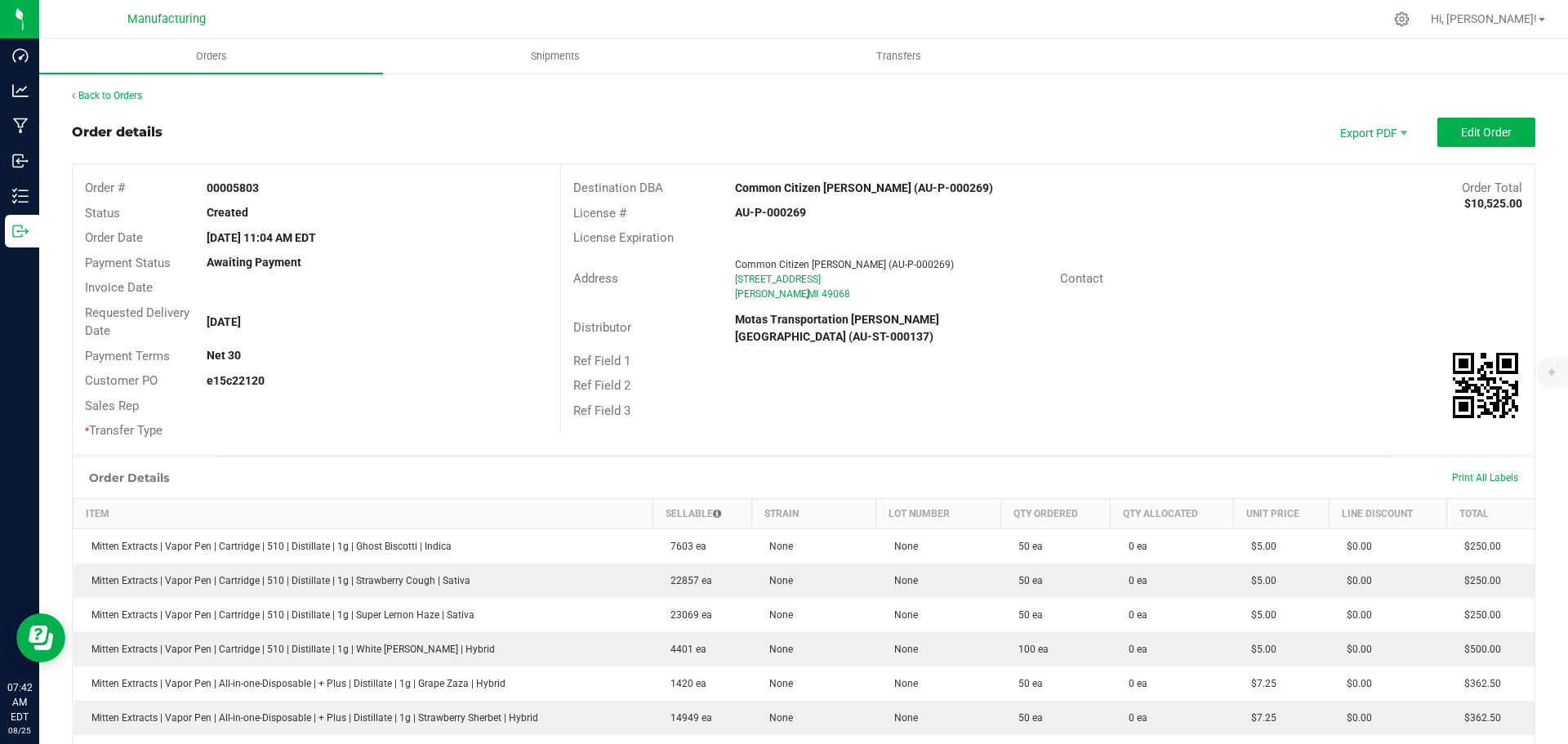
drag, startPoint x: 712, startPoint y: 187, endPoint x: 865, endPoint y: 188, distance: 153.0
click at [865, 188] on div "Destination DBA Common Citizen [PERSON_NAME] (AU-P-000269) Order Total $10,525.…" at bounding box center [1047, 188] width 973 height 26
copy div "Common Citizen [PERSON_NAME]"
click at [1224, 277] on div "Contact" at bounding box center [1291, 279] width 487 height 26
drag, startPoint x: 727, startPoint y: 187, endPoint x: 865, endPoint y: 193, distance: 138.1
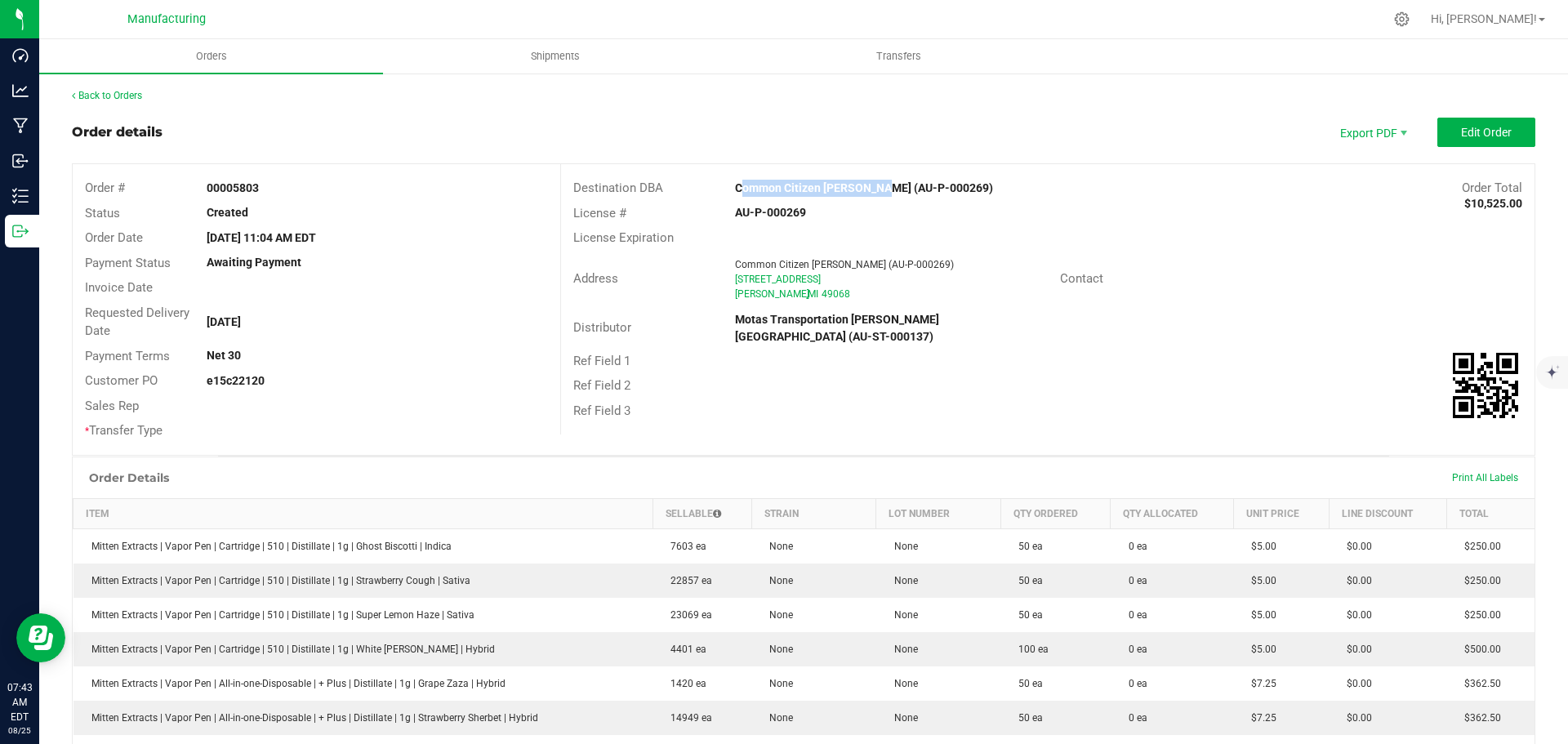
click at [865, 193] on div "Common Citizen [PERSON_NAME] (AU-P-000269)" at bounding box center [925, 188] width 406 height 17
click at [1219, 245] on div "License Expiration" at bounding box center [1047, 238] width 973 height 26
click at [1467, 130] on span "Edit Order" at bounding box center [1485, 132] width 50 height 13
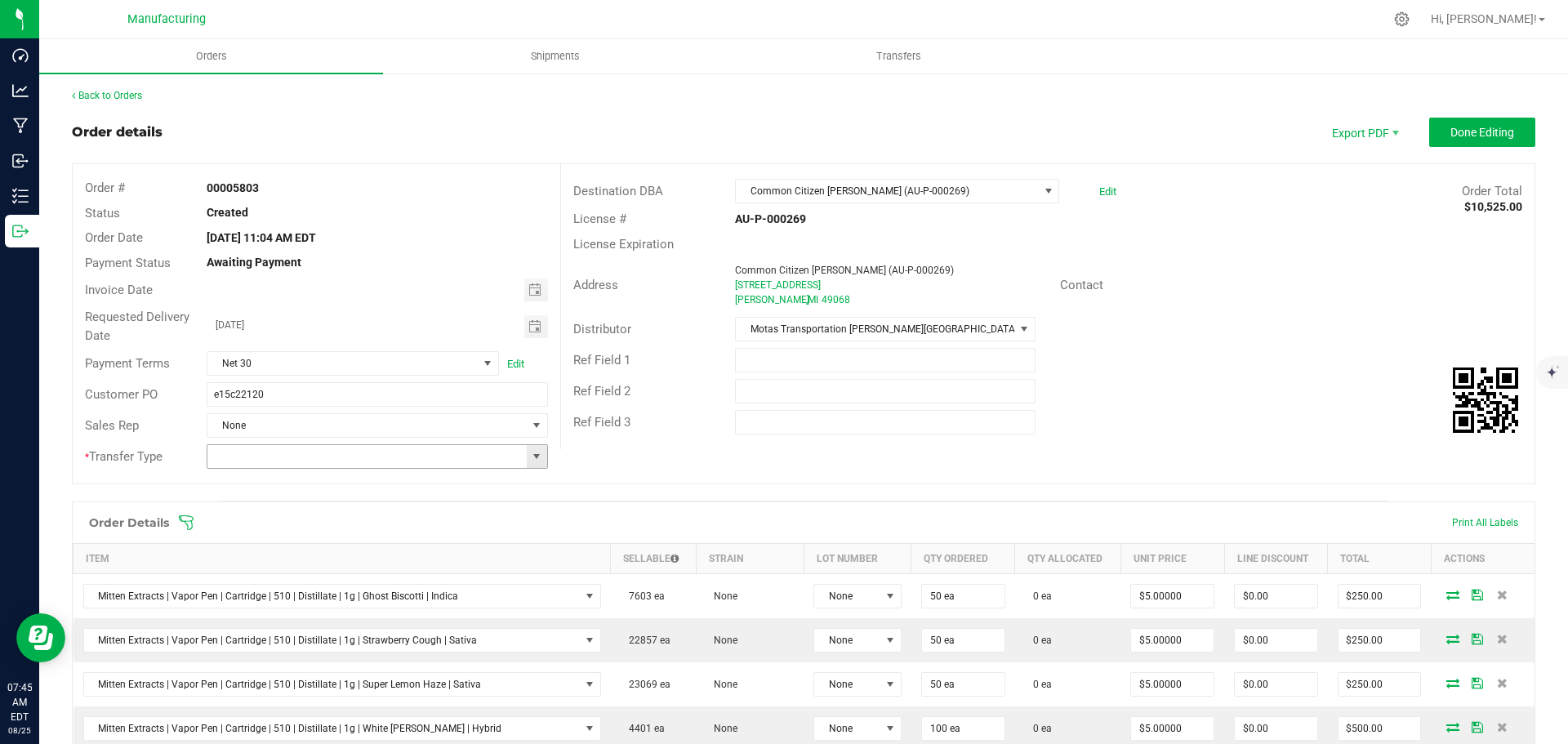
click at [532, 457] on span at bounding box center [536, 456] width 13 height 13
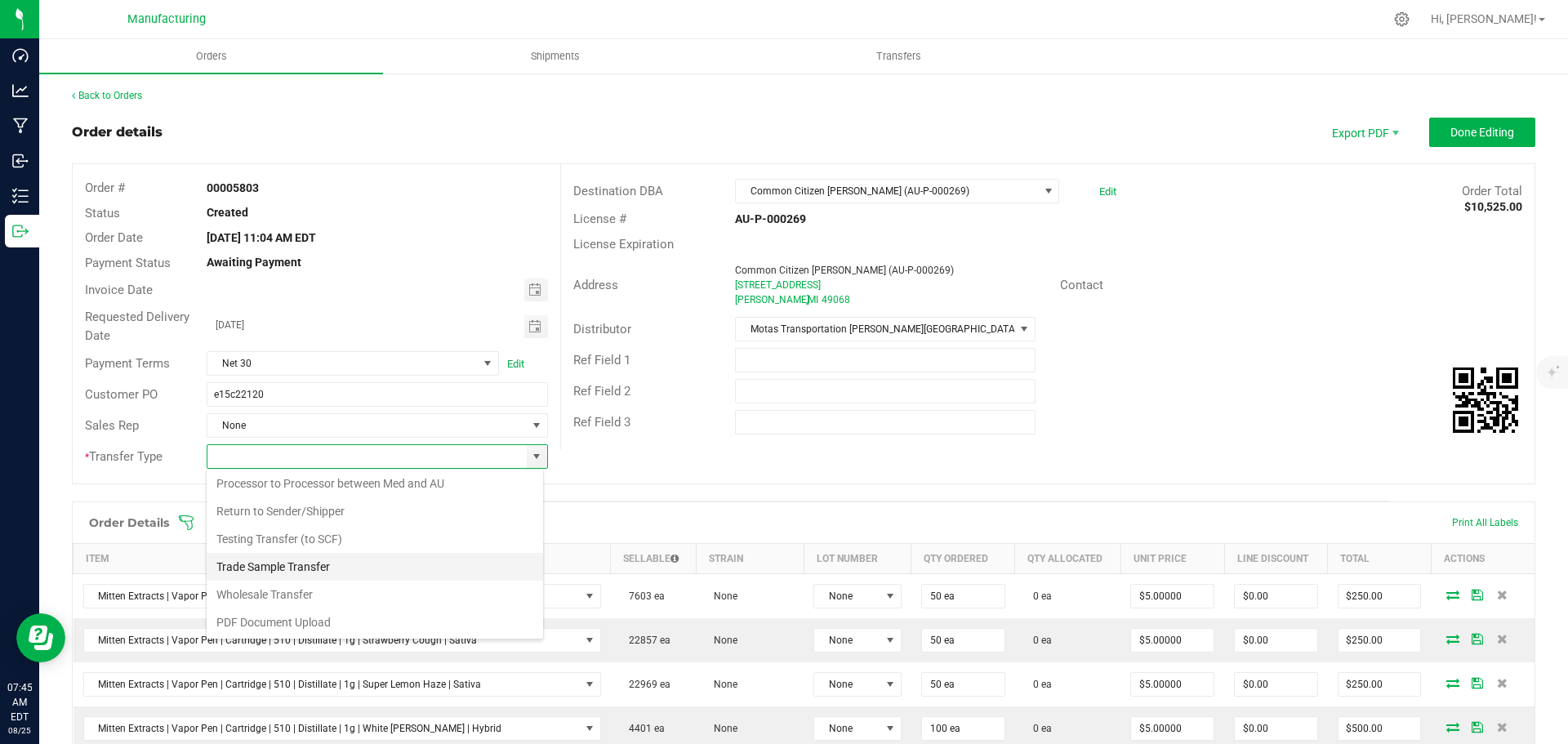
scroll to position [114, 0]
click at [273, 588] on li "Wholesale Transfer" at bounding box center [374, 593] width 337 height 28
type input "Wholesale Transfer"
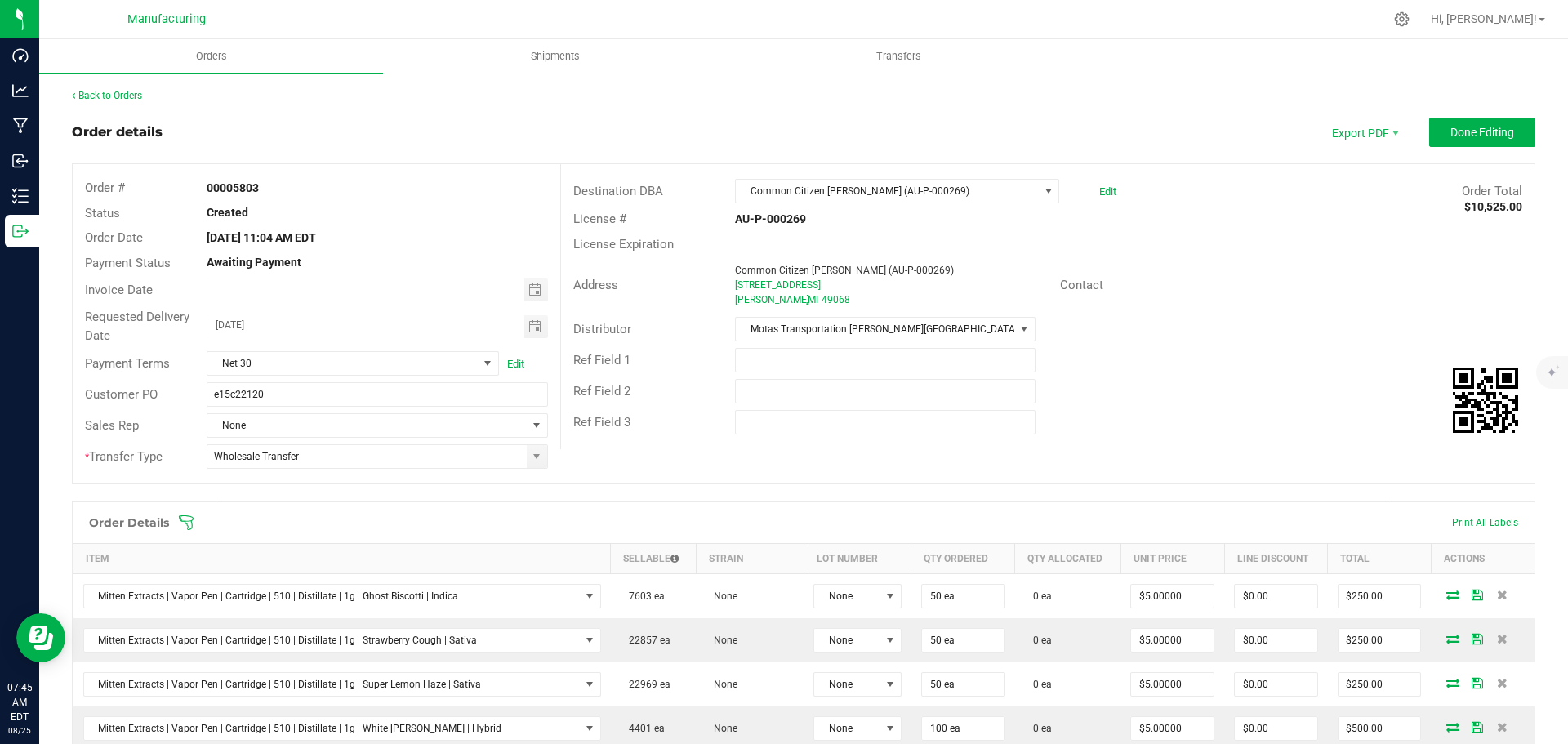
click at [189, 522] on icon at bounding box center [186, 522] width 16 height 16
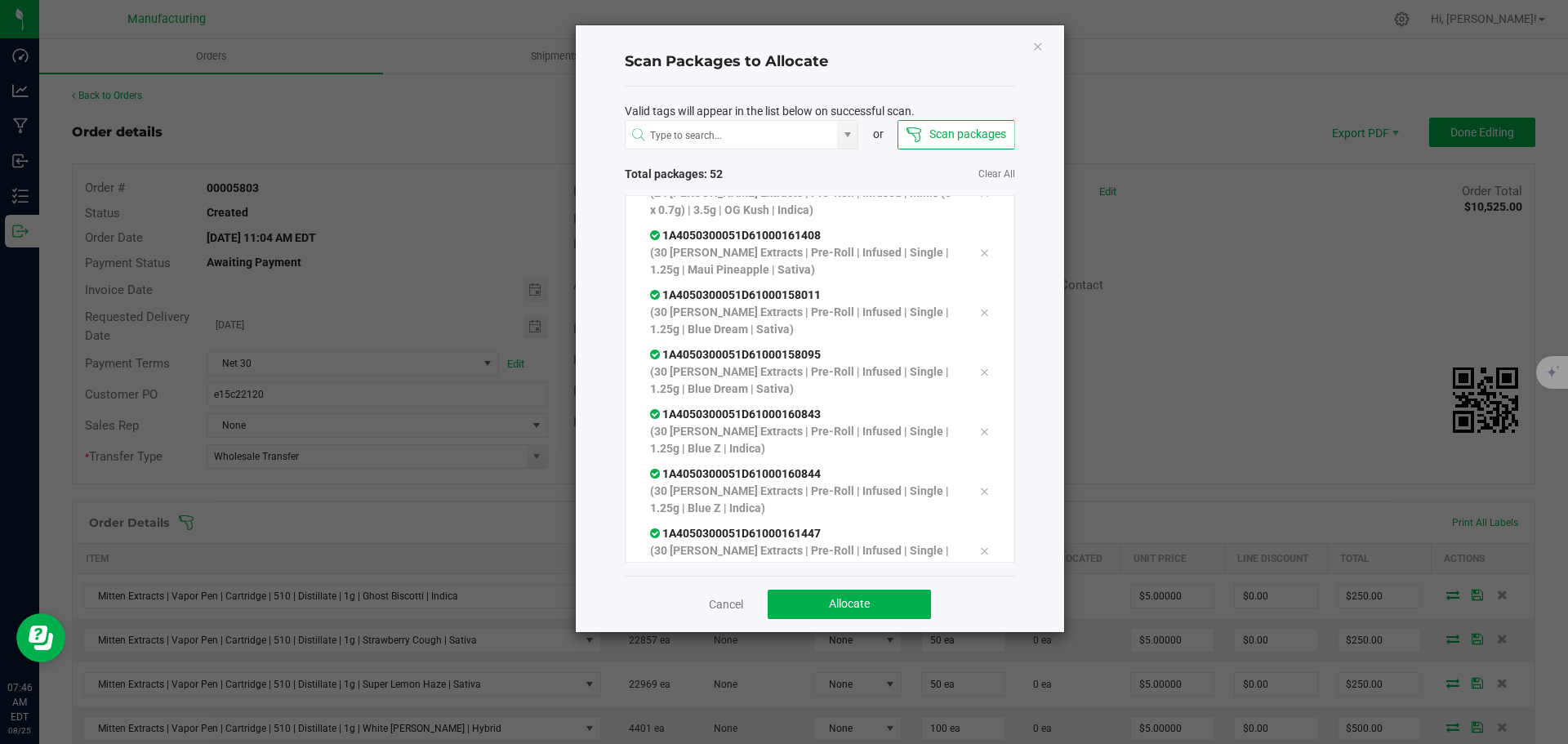
scroll to position [2732, 0]
click at [817, 603] on button "Allocate" at bounding box center [850, 604] width 164 height 29
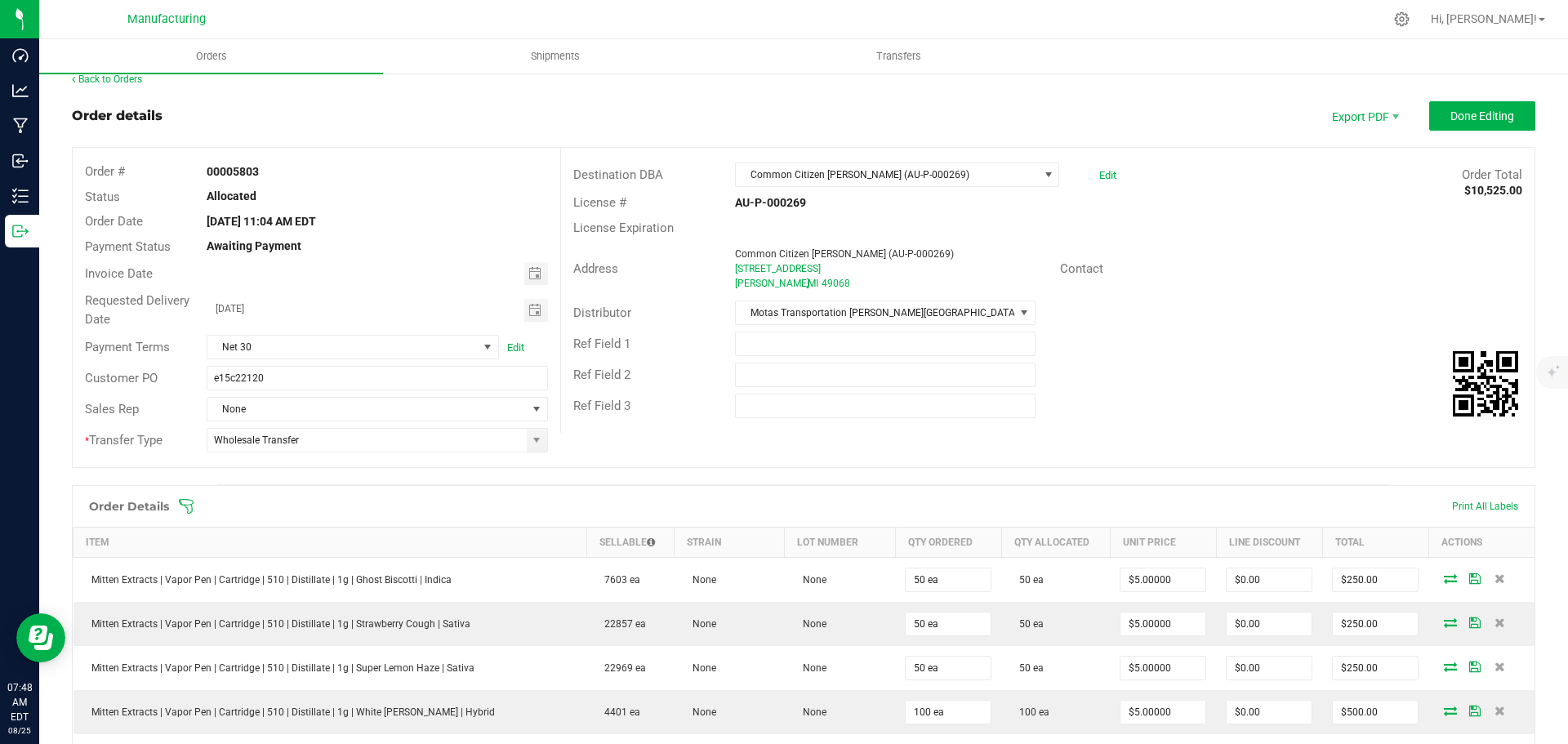
scroll to position [0, 0]
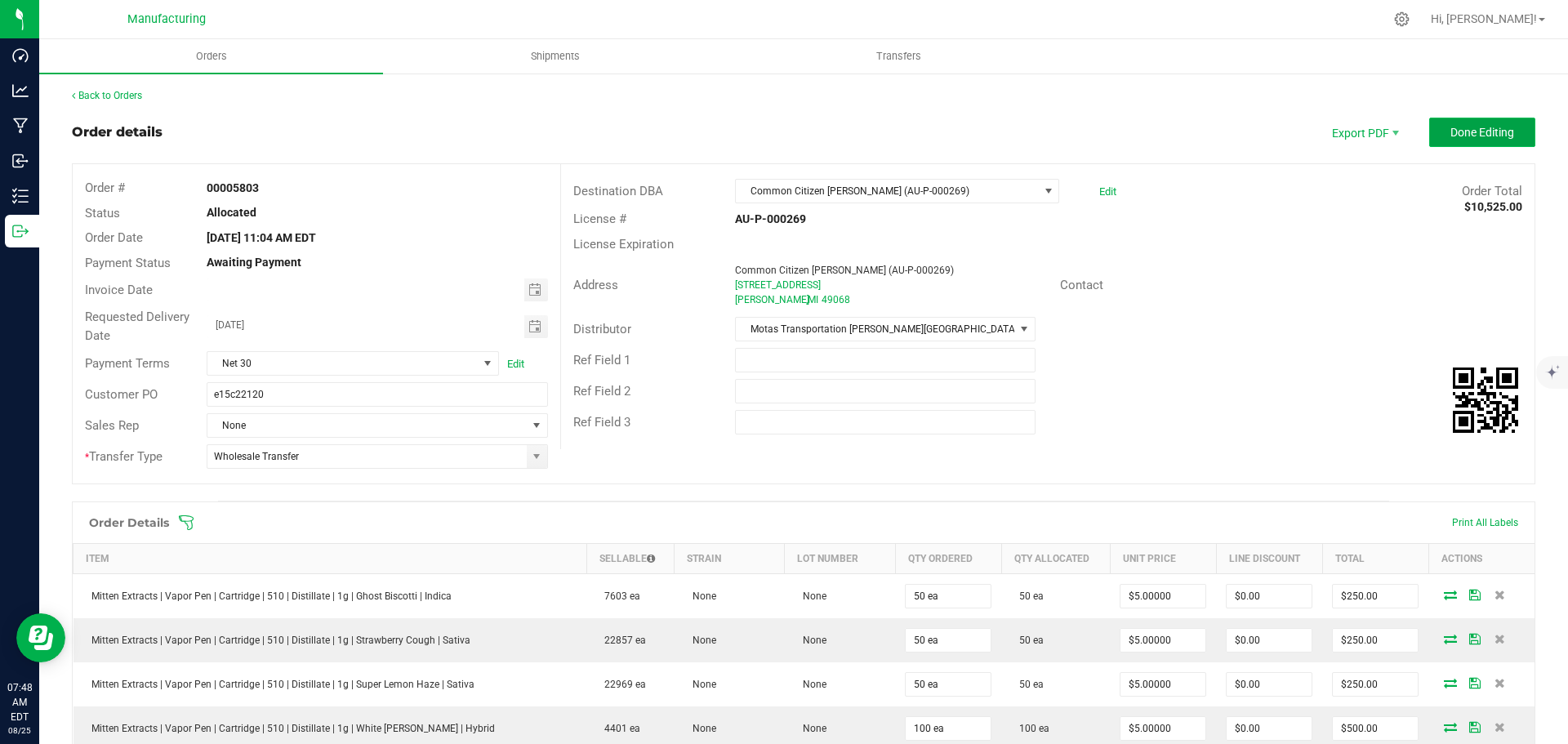
click at [1500, 135] on span "Done Editing" at bounding box center [1482, 132] width 64 height 13
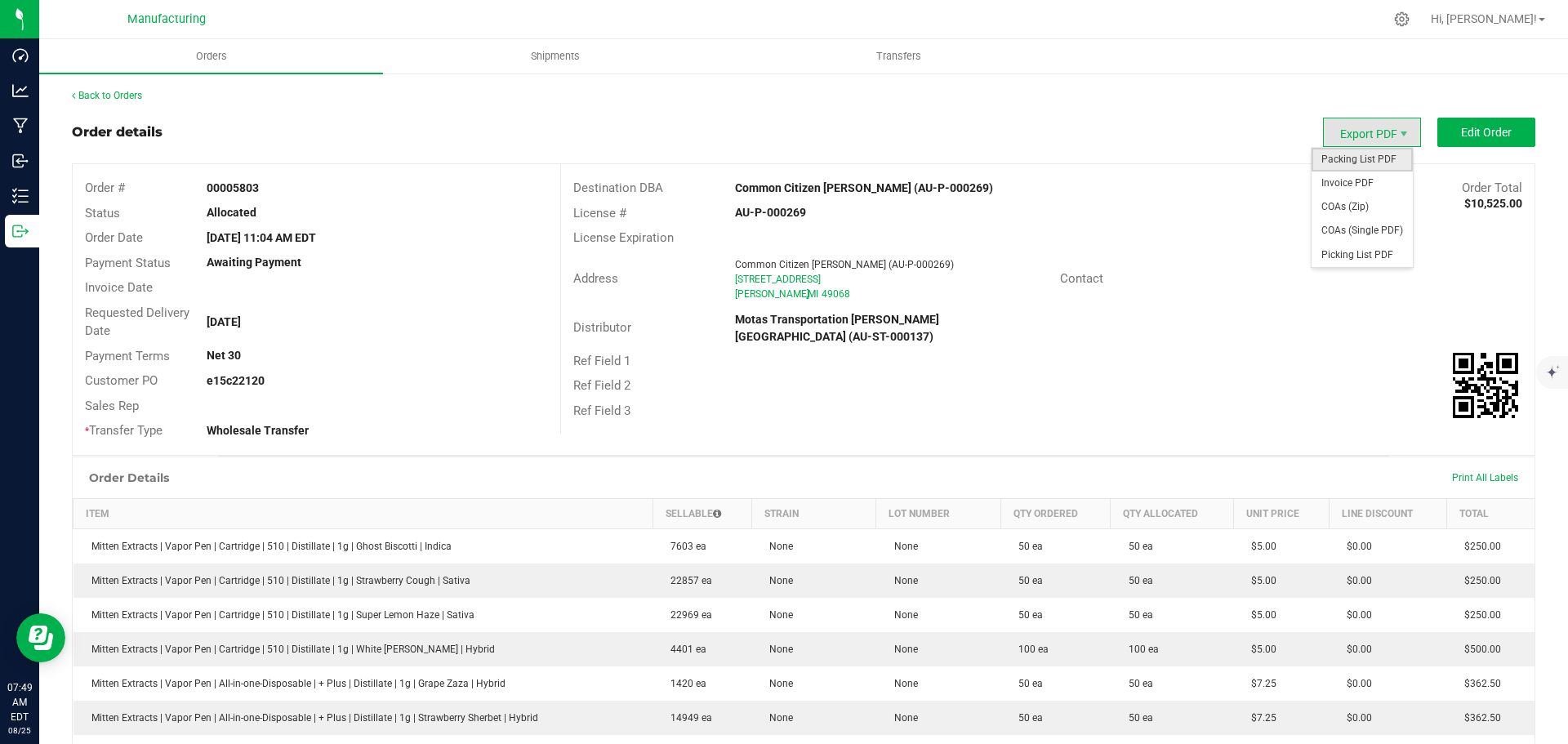
click at [1341, 157] on span "Packing List PDF" at bounding box center [1362, 159] width 101 height 24
click at [104, 91] on link "Back to Orders" at bounding box center [107, 95] width 70 height 11
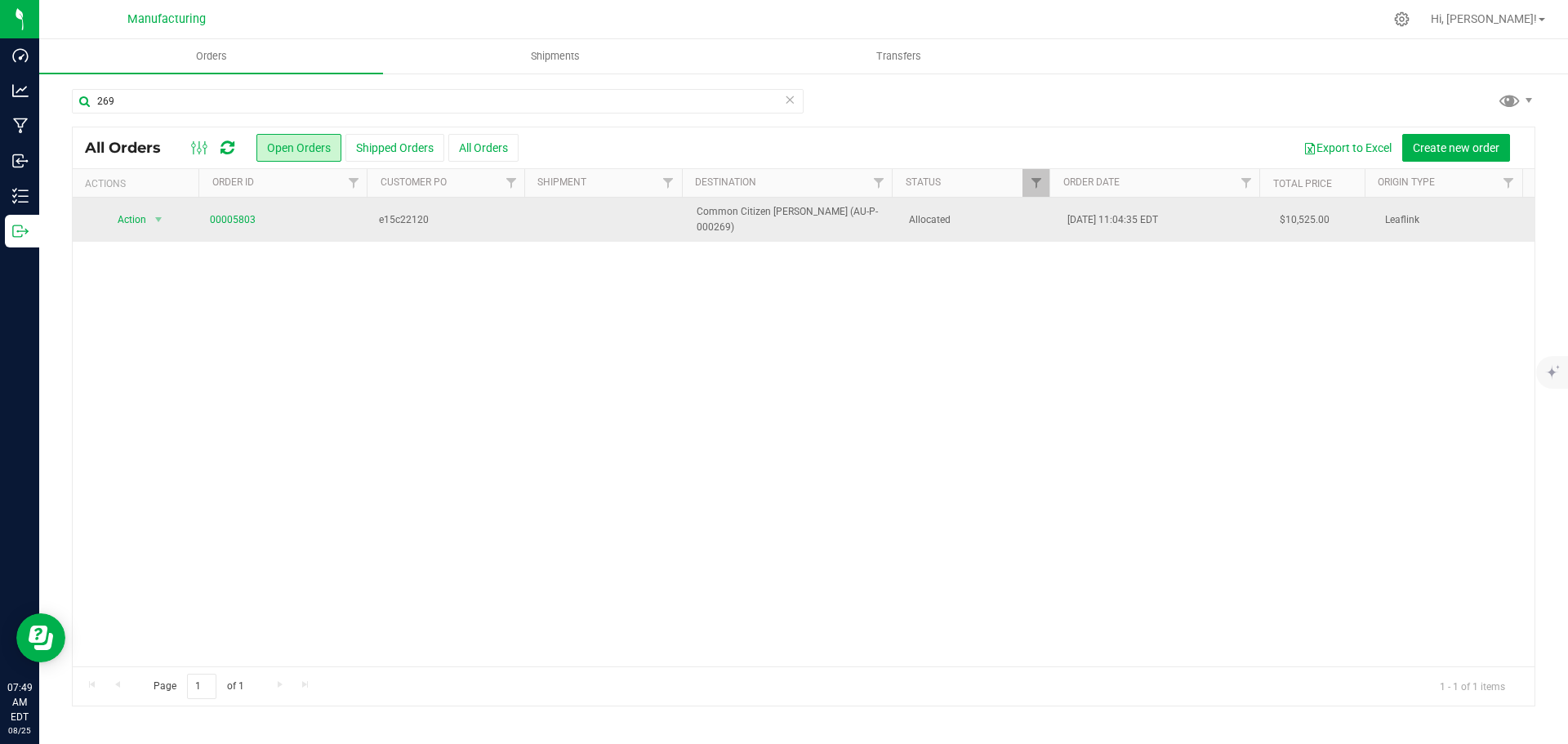
click at [1218, 222] on td "[DATE] 11:04:35 EDT" at bounding box center [1163, 220] width 211 height 44
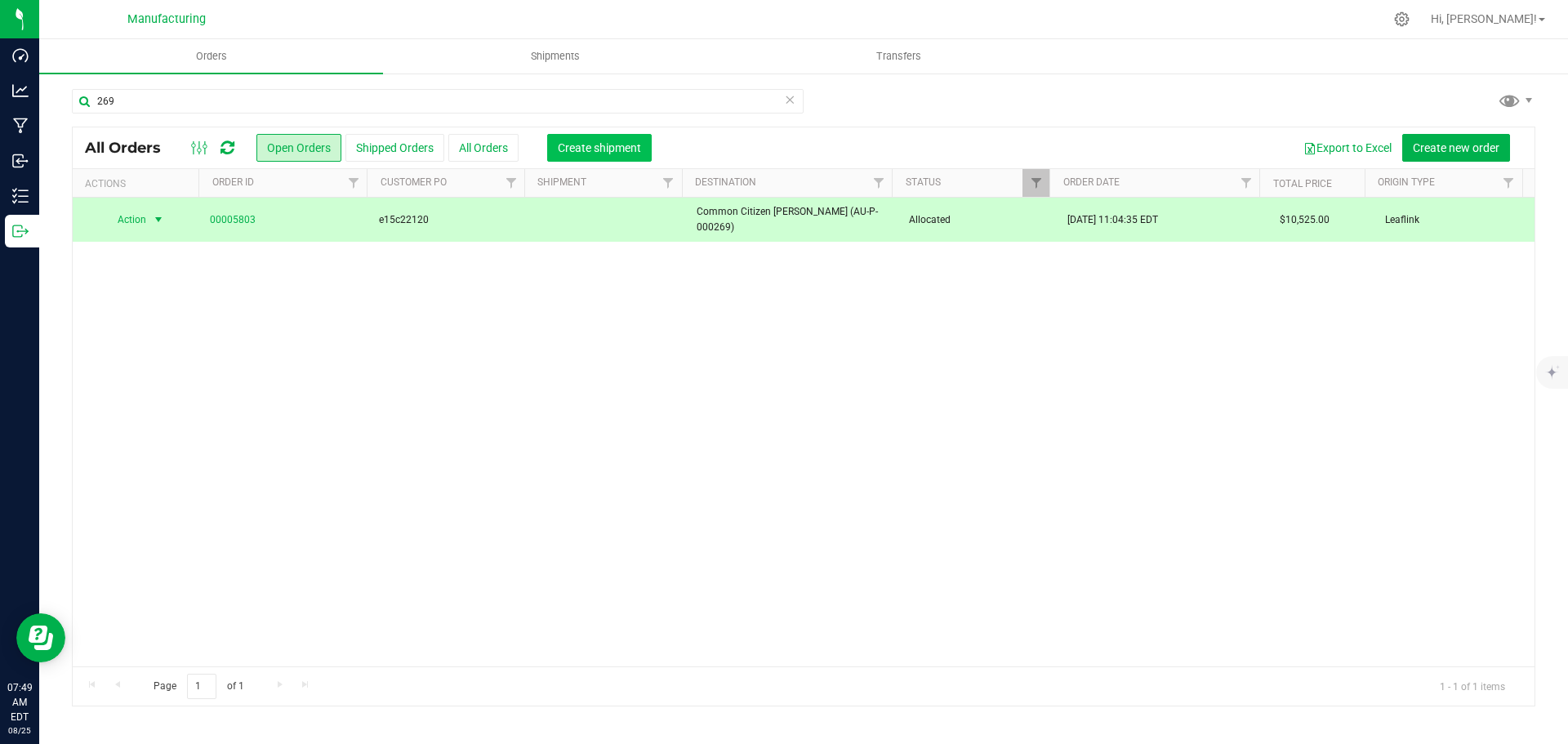
click at [597, 147] on span "Create shipment" at bounding box center [600, 147] width 84 height 13
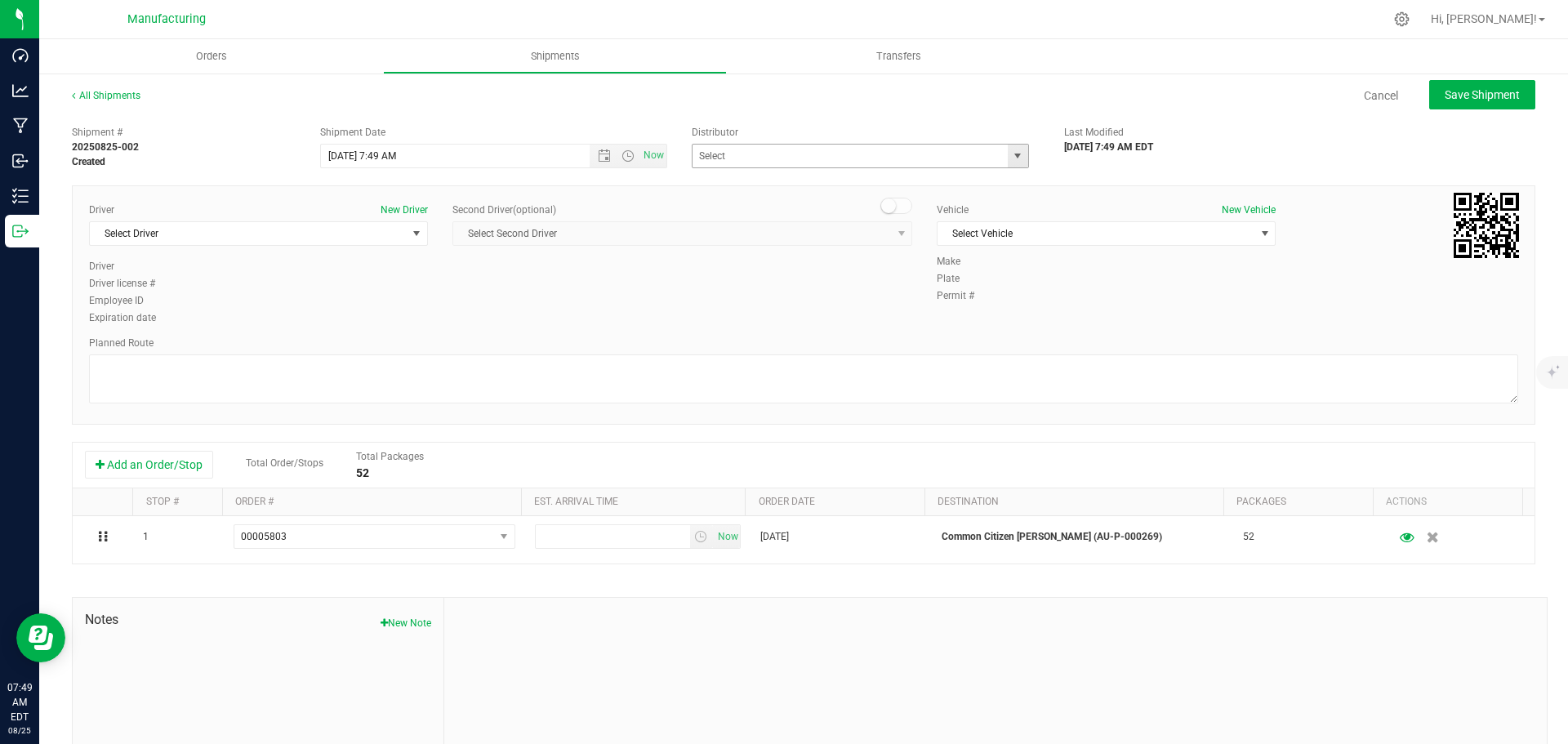
click at [1011, 157] on span "select" at bounding box center [1017, 155] width 13 height 13
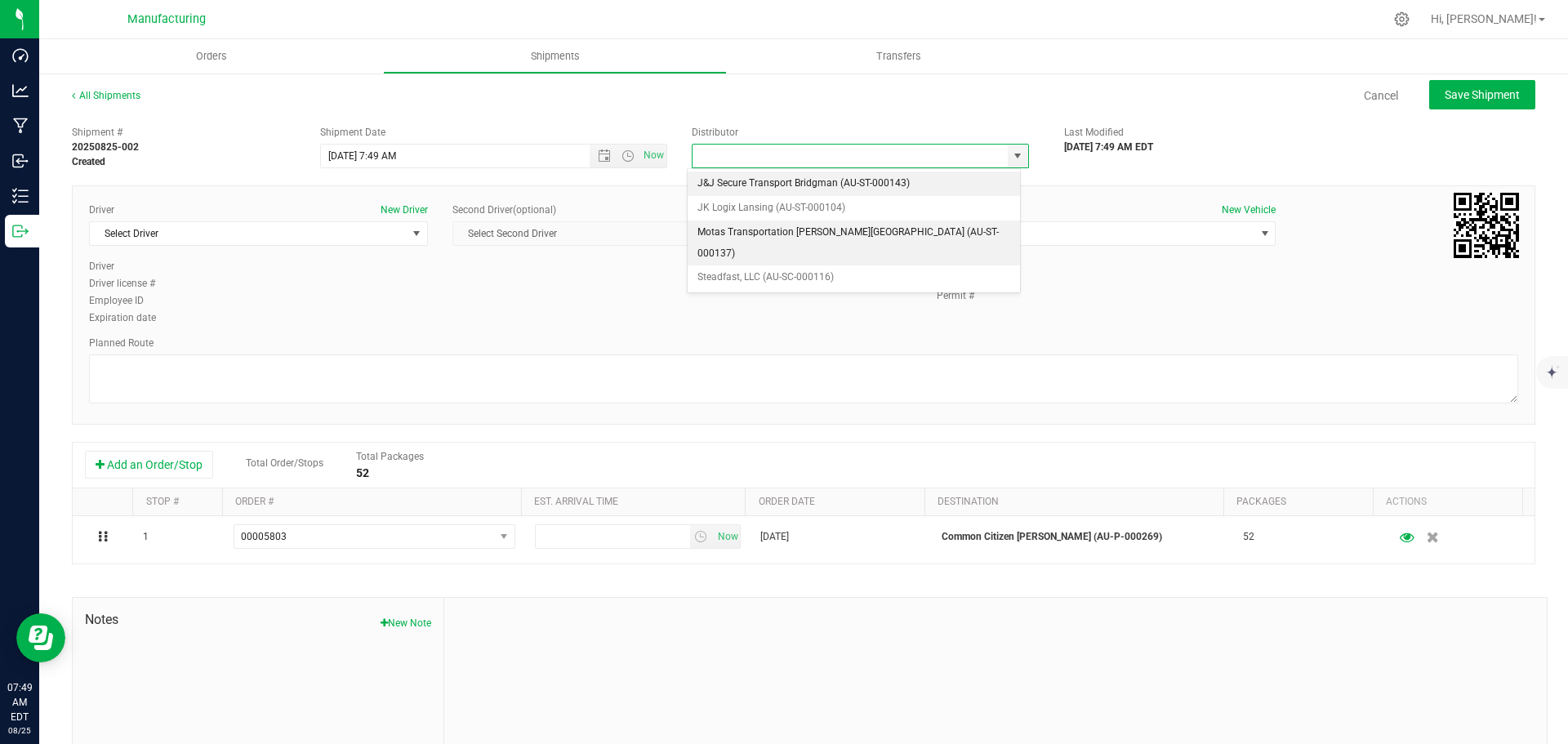
click at [758, 228] on li "Motas Transportation [PERSON_NAME][GEOGRAPHIC_DATA] (AU-ST-000137)" at bounding box center [854, 243] width 332 height 45
type input "Motas Transportation [PERSON_NAME][GEOGRAPHIC_DATA] (AU-ST-000137)"
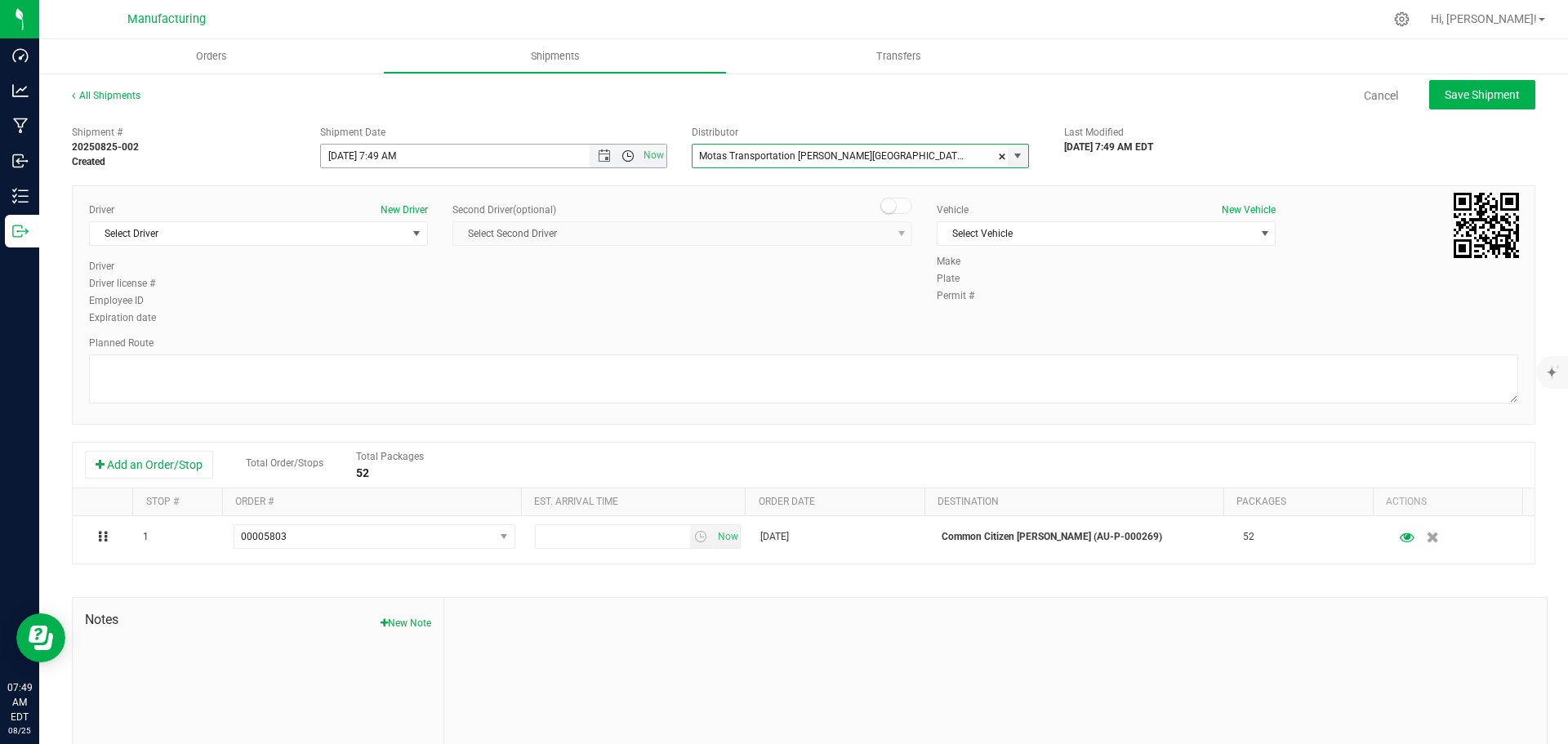
click at [624, 154] on span "Open the time view" at bounding box center [627, 155] width 13 height 13
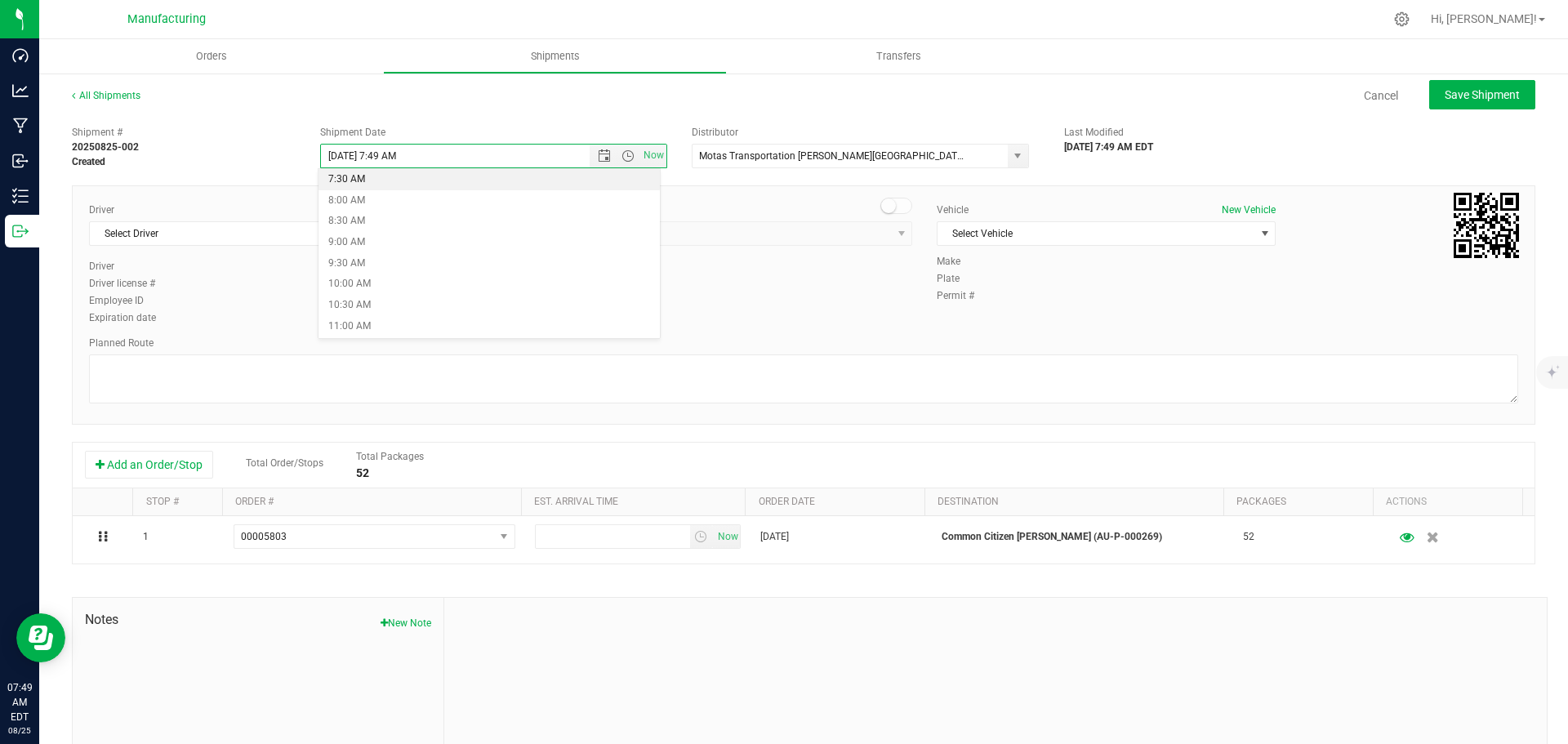
scroll to position [408, 0]
click at [373, 264] on li "11:30 AM" at bounding box center [489, 257] width 342 height 21
type input "[DATE] 11:30 AM"
click at [410, 234] on span "select" at bounding box center [416, 233] width 13 height 13
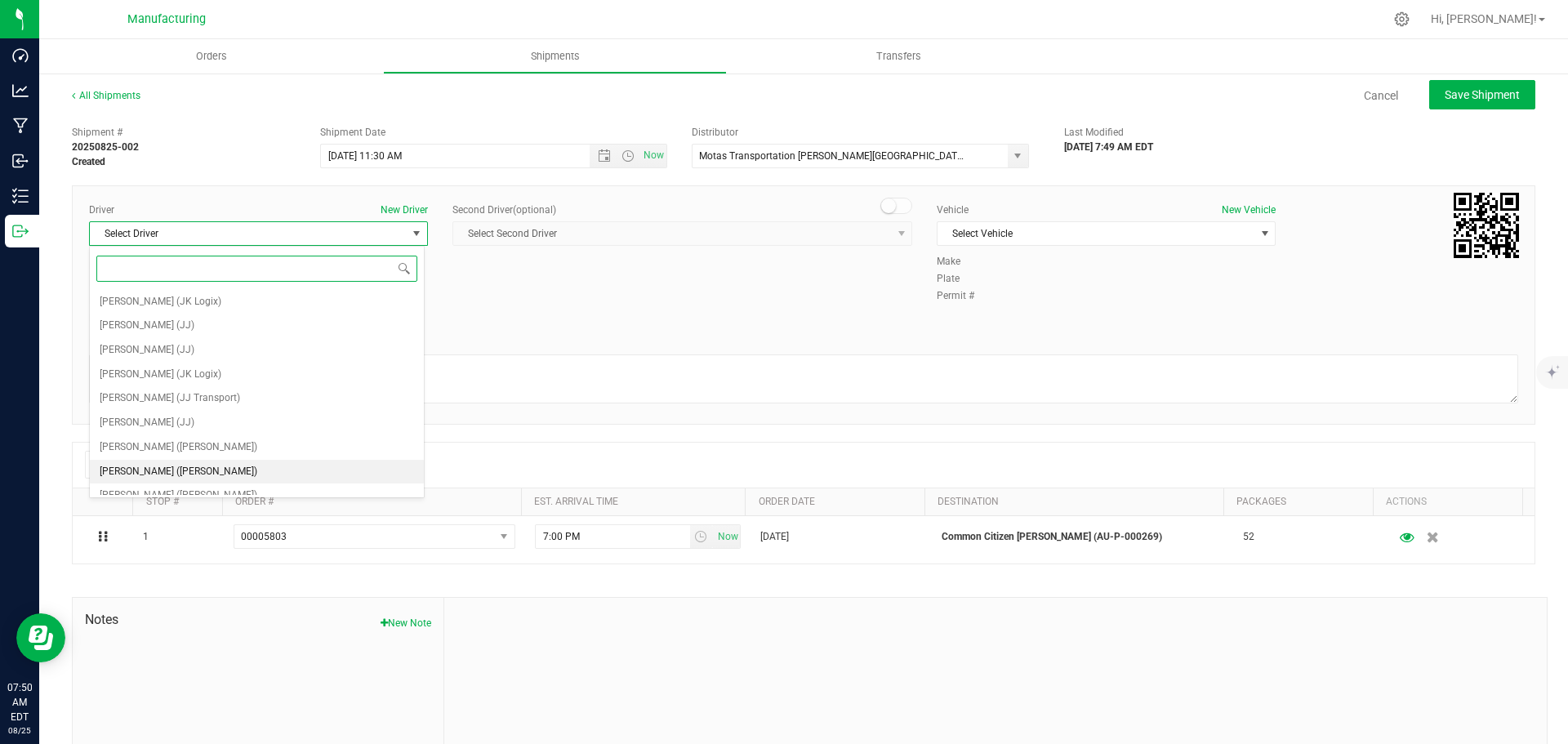
click at [159, 471] on span "[PERSON_NAME] ([PERSON_NAME])" at bounding box center [178, 471] width 158 height 21
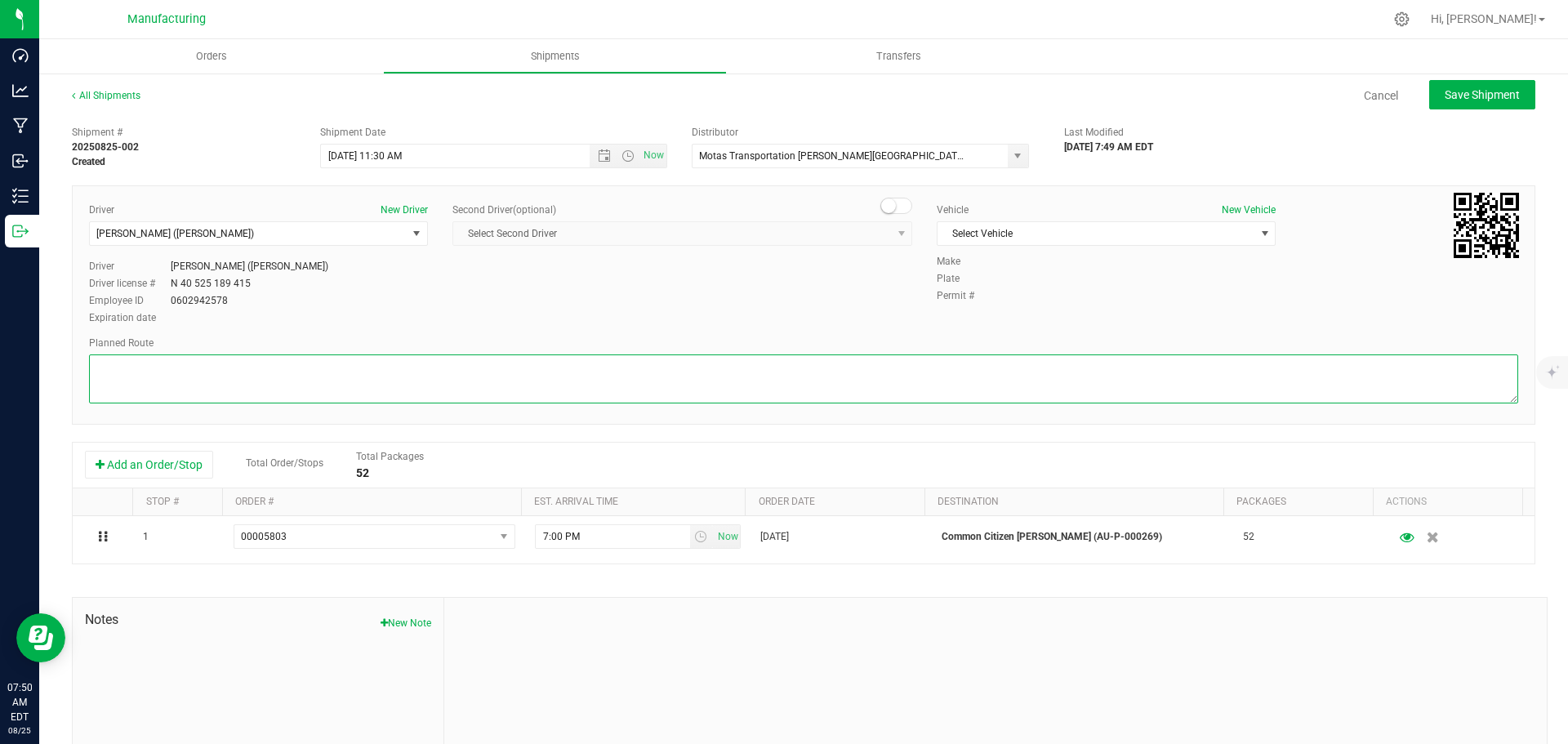
drag, startPoint x: 937, startPoint y: 382, endPoint x: 928, endPoint y: 382, distance: 9.0
click at [937, 382] on textarea at bounding box center [803, 378] width 1429 height 49
paste textarea "Route Detail: Mitten Distro Dimondale To Motas -- Head south 246 ft -- Turn rig…"
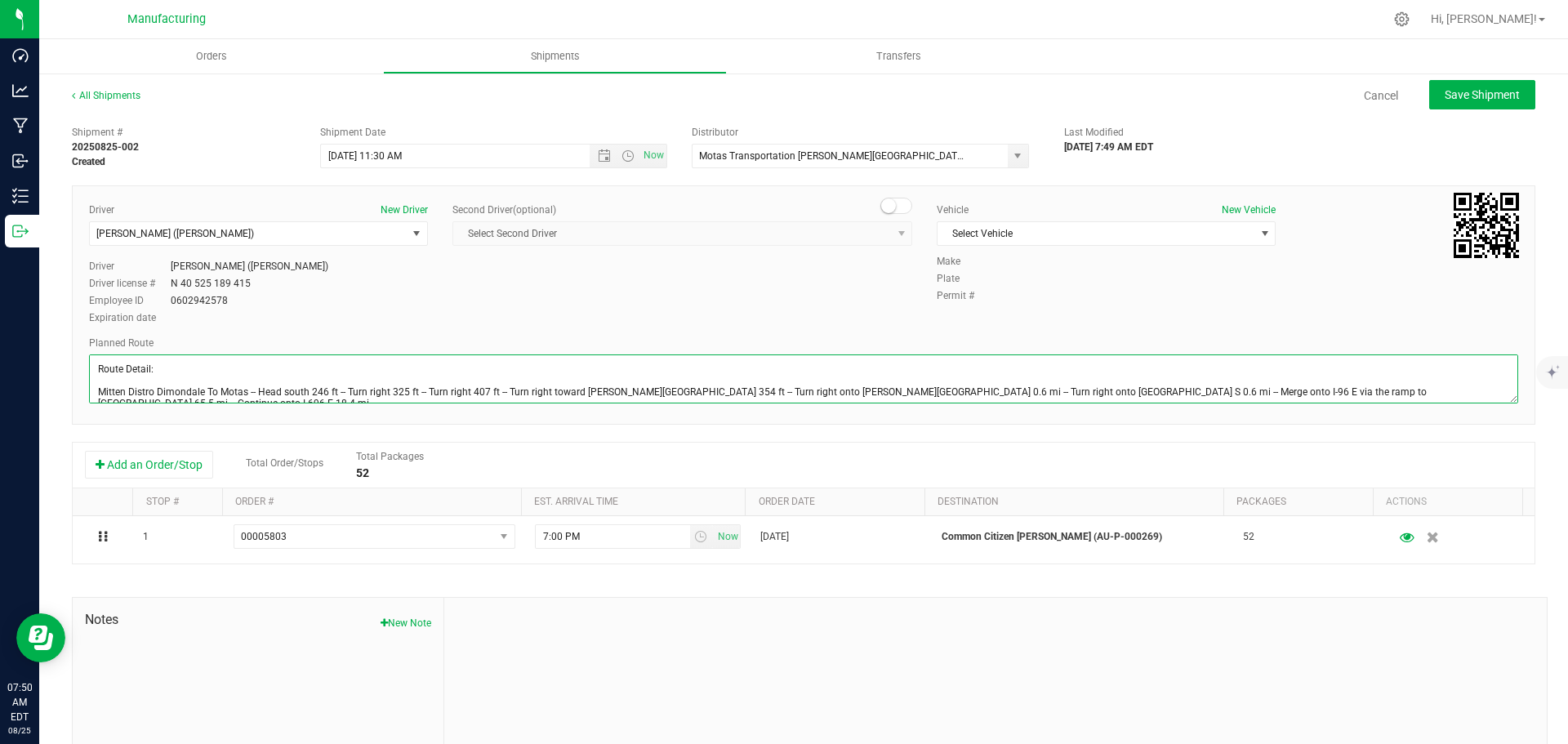
scroll to position [41, 0]
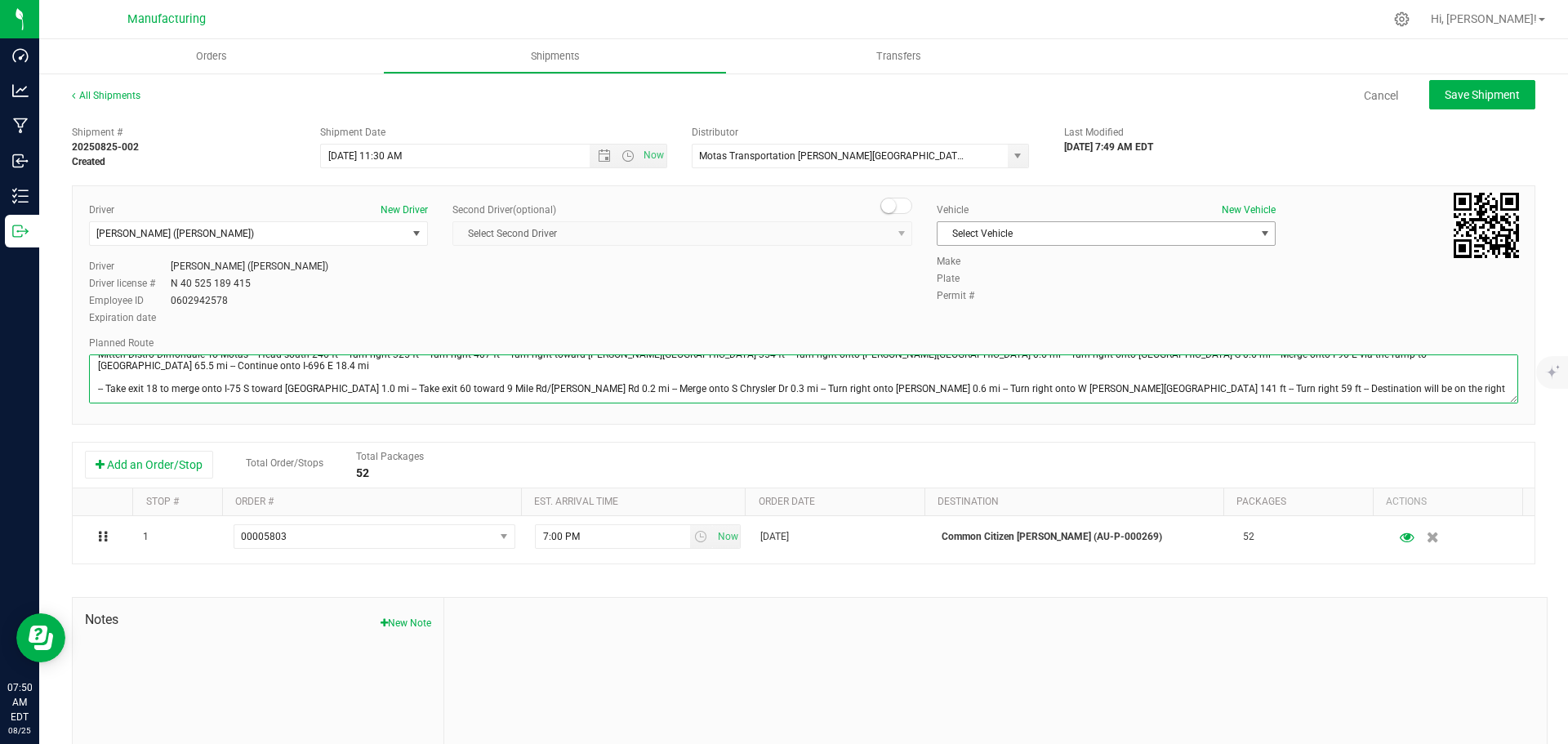
type textarea "Route Detail: Mitten Distro Dimondale To Motas -- Head south 246 ft -- Turn rig…"
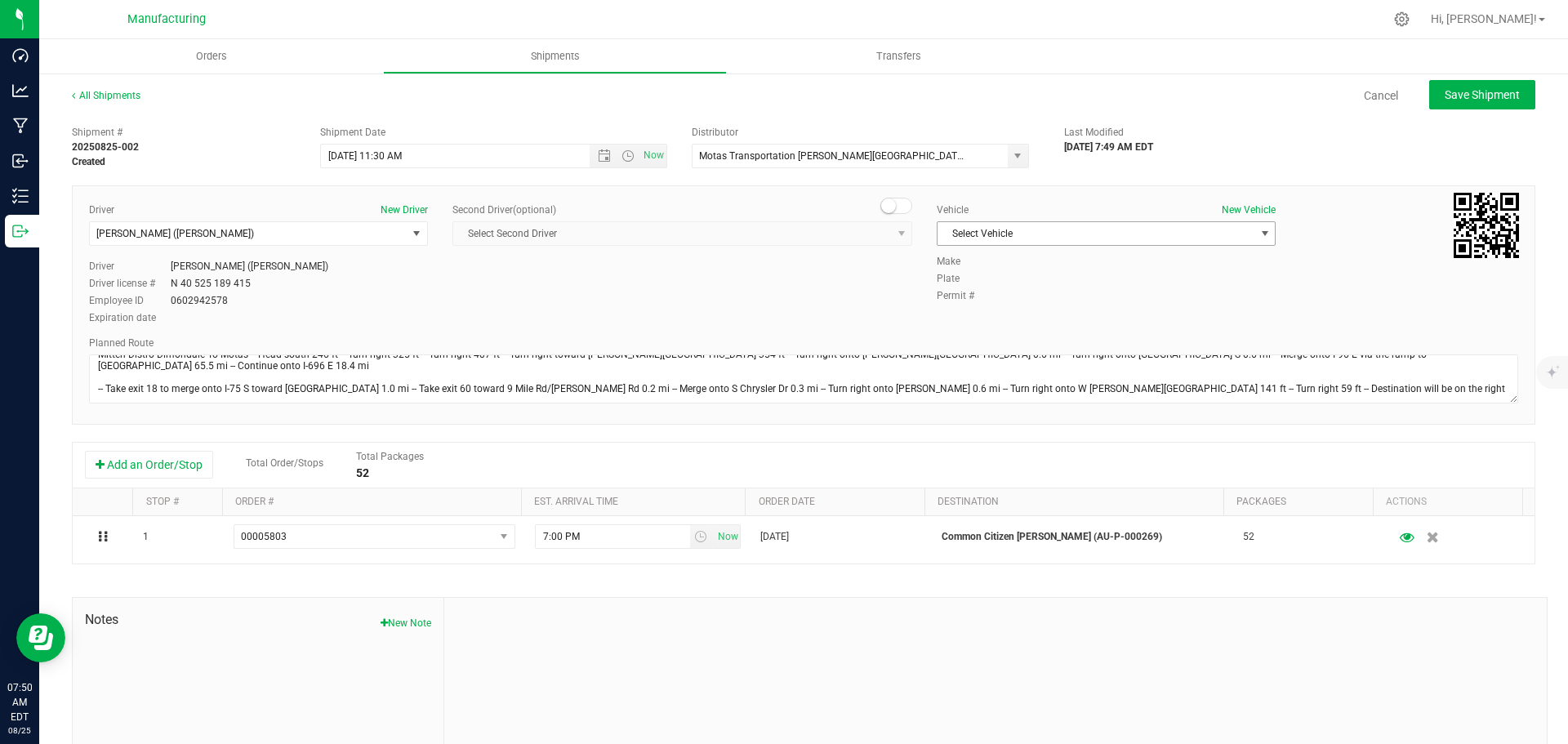
click at [1079, 228] on span "Select Vehicle" at bounding box center [1096, 234] width 317 height 23
click at [958, 303] on li "[MEDICAL_DATA]" at bounding box center [1098, 310] width 334 height 25
click at [1476, 91] on span "Save Shipment" at bounding box center [1482, 94] width 75 height 13
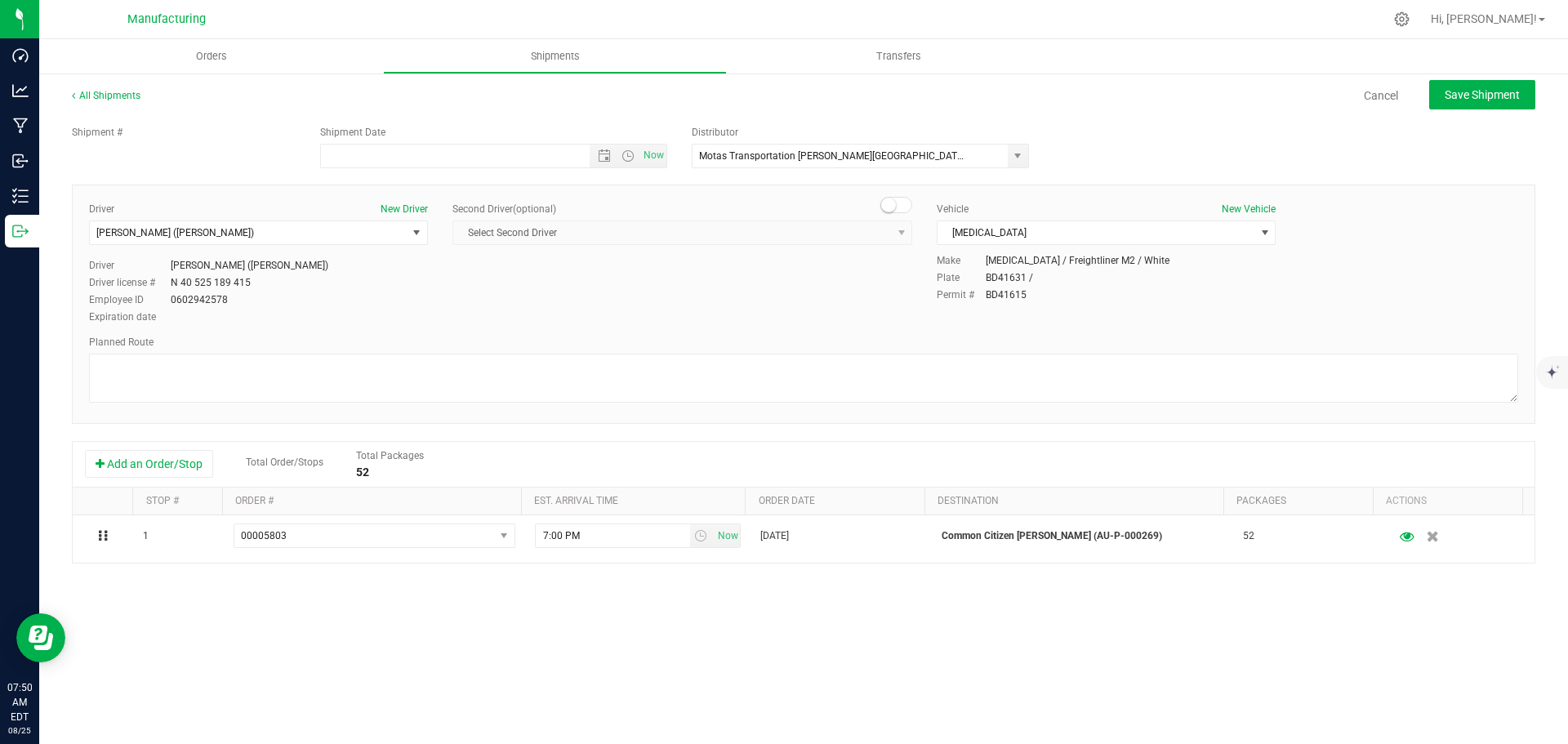
scroll to position [0, 0]
click at [1466, 93] on span "Save Shipment" at bounding box center [1482, 94] width 75 height 13
click at [1389, 96] on link "Cancel" at bounding box center [1381, 95] width 34 height 16
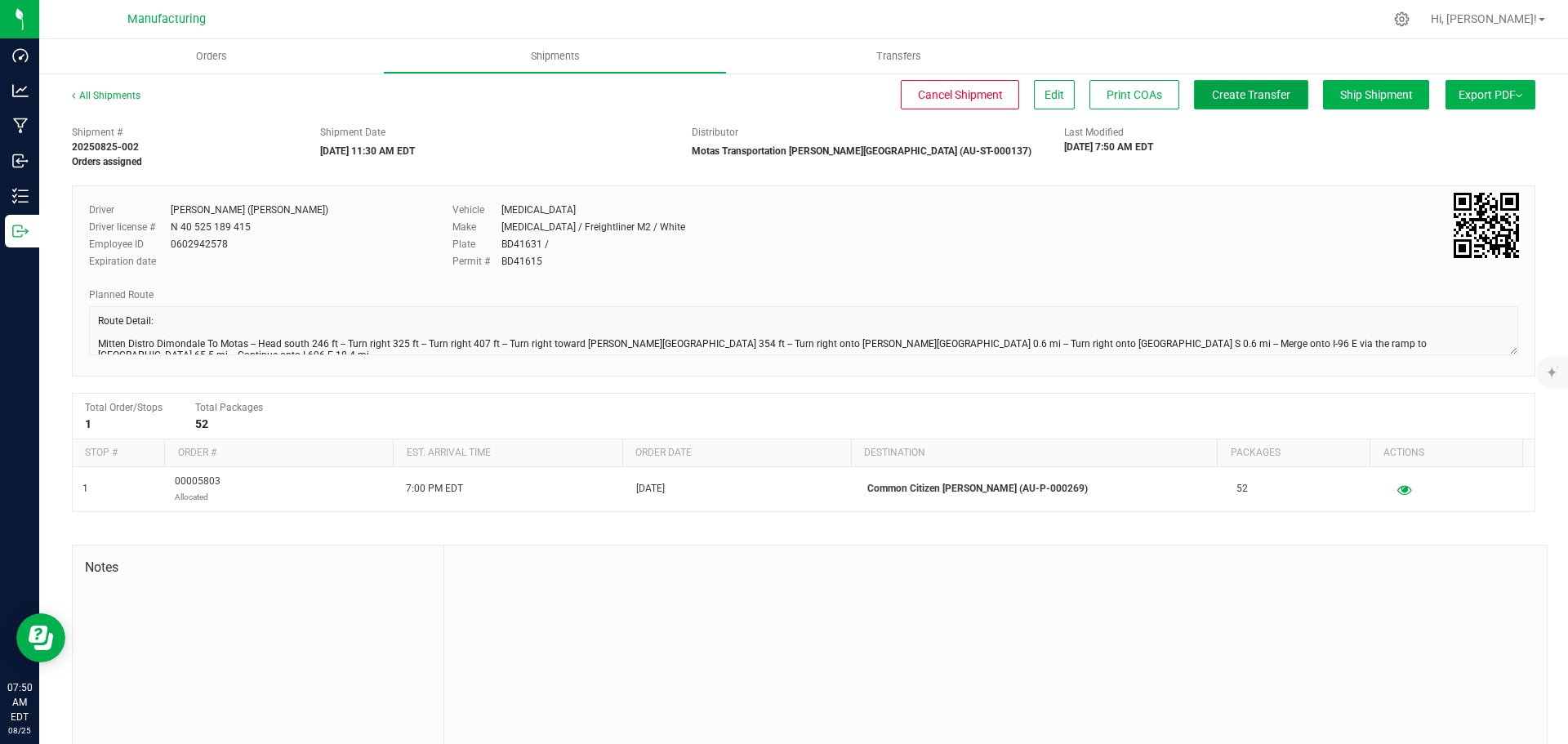
click at [1233, 92] on span "Create Transfer" at bounding box center [1251, 94] width 78 height 13
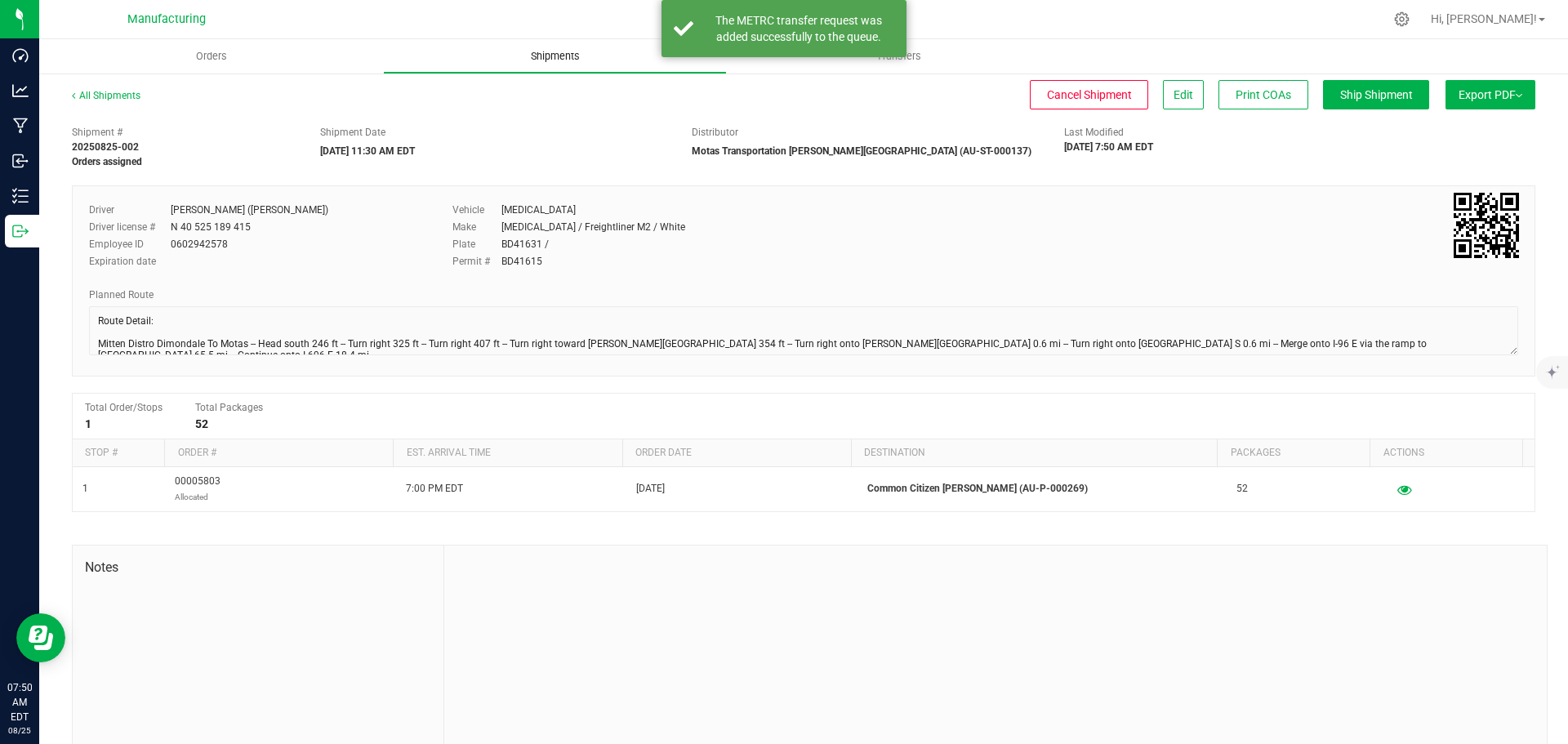
click at [576, 55] on span "Shipments" at bounding box center [555, 55] width 93 height 14
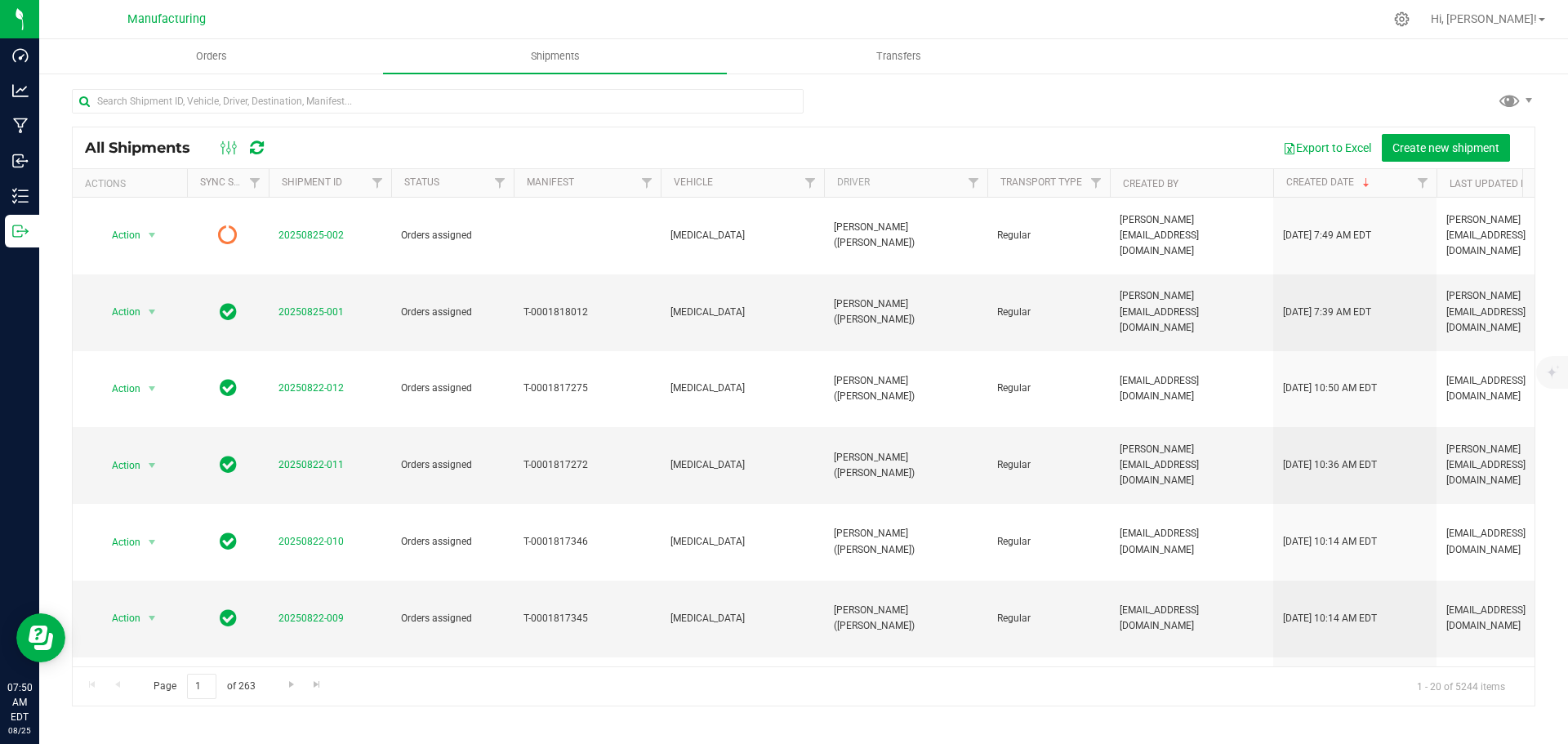
click at [258, 141] on icon at bounding box center [257, 147] width 14 height 16
click at [198, 56] on span "Orders" at bounding box center [211, 55] width 75 height 14
